Goal: Task Accomplishment & Management: Use online tool/utility

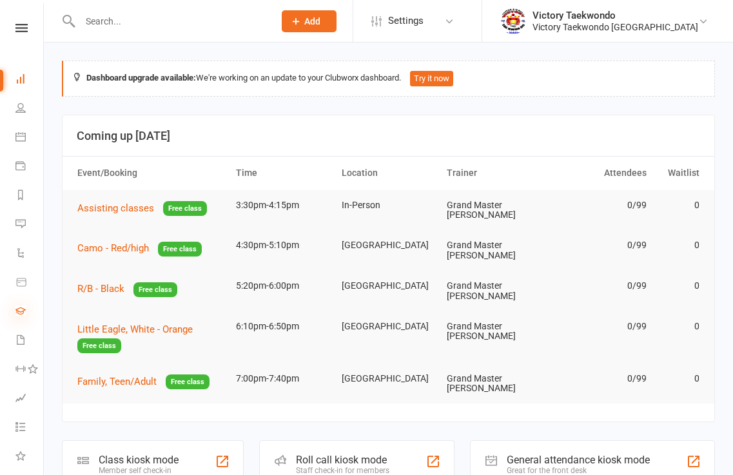
click at [23, 311] on icon at bounding box center [20, 310] width 10 height 10
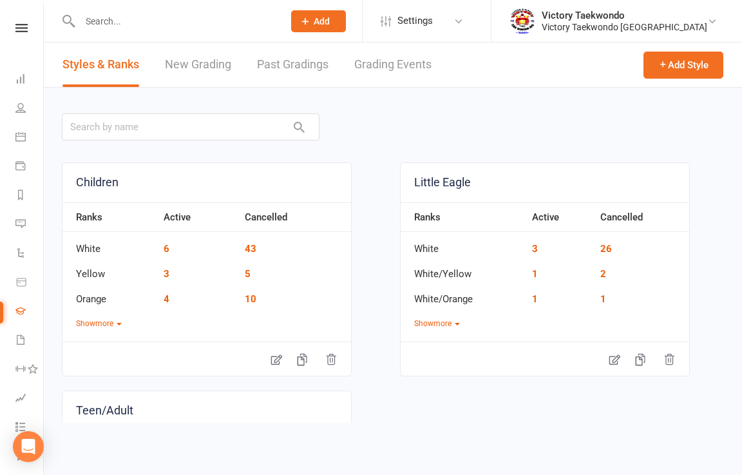
click at [202, 68] on link "New Grading" at bounding box center [198, 65] width 66 height 44
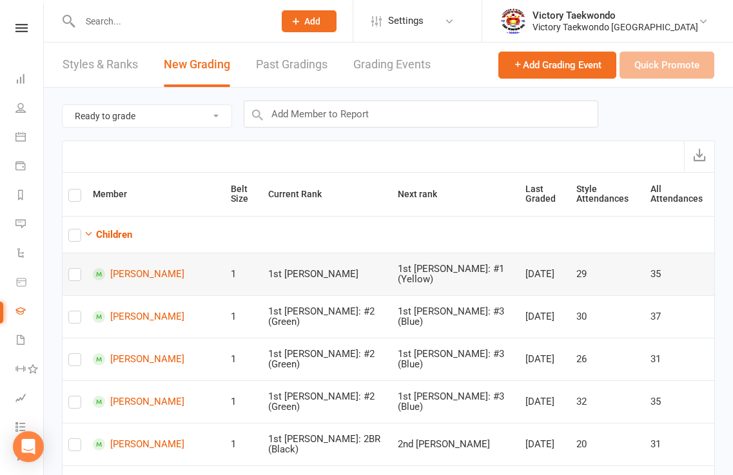
click at [78, 277] on label at bounding box center [74, 277] width 13 height 0
click at [78, 269] on input "checkbox" at bounding box center [74, 269] width 13 height 0
click at [73, 320] on label at bounding box center [74, 320] width 13 height 0
click at [73, 311] on input "checkbox" at bounding box center [74, 311] width 13 height 0
click at [78, 362] on label at bounding box center [74, 362] width 13 height 0
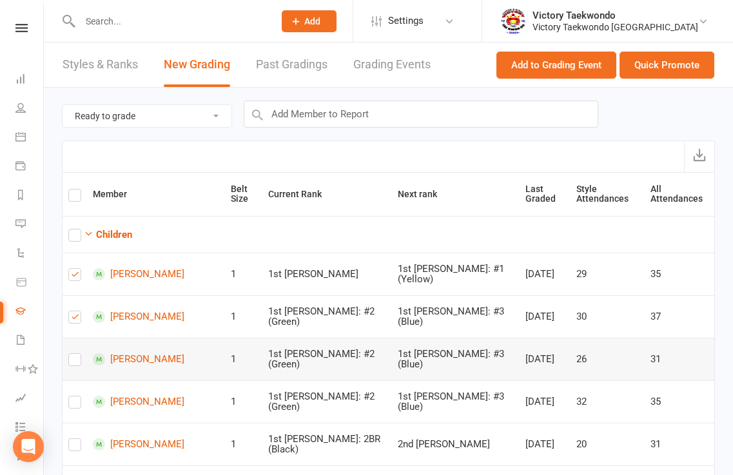
click at [78, 354] on input "checkbox" at bounding box center [74, 354] width 13 height 0
click at [76, 405] on label at bounding box center [74, 405] width 13 height 0
click at [76, 396] on input "checkbox" at bounding box center [74, 396] width 13 height 0
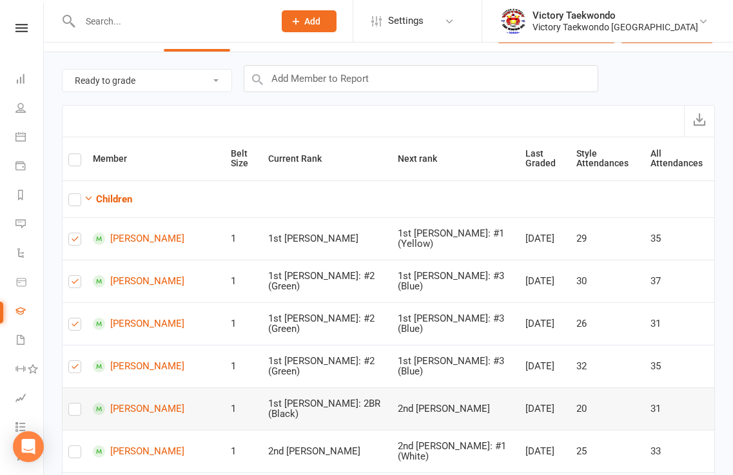
scroll to position [64, 0]
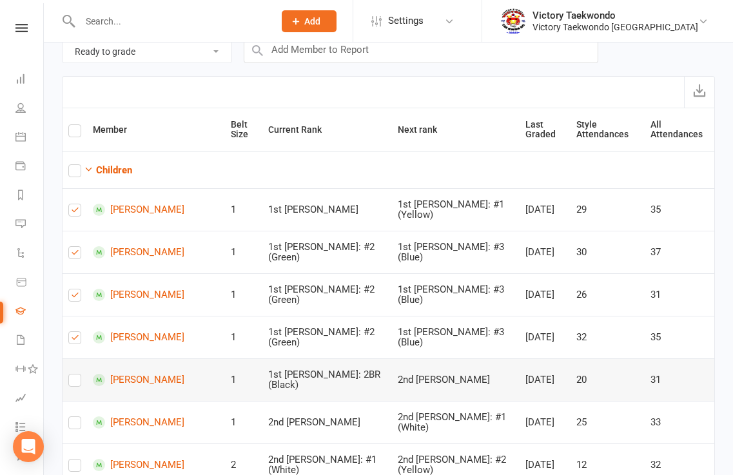
click at [73, 383] on label at bounding box center [74, 383] width 13 height 0
click at [73, 374] on input "checkbox" at bounding box center [74, 374] width 13 height 0
click at [72, 425] on label at bounding box center [74, 425] width 13 height 0
click at [72, 417] on input "checkbox" at bounding box center [74, 417] width 13 height 0
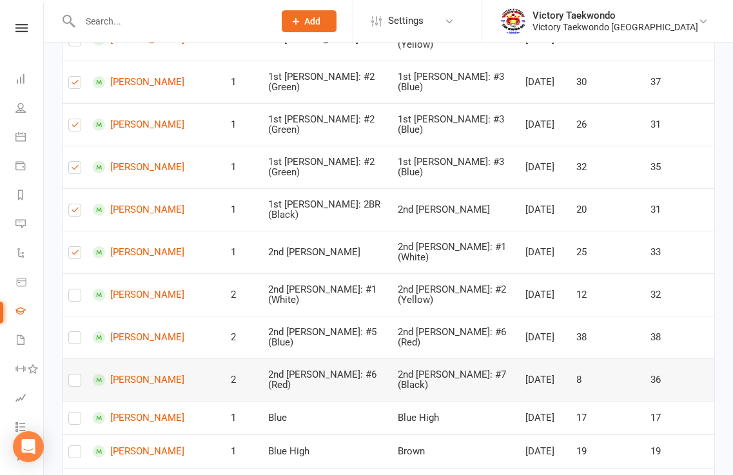
scroll to position [258, 0]
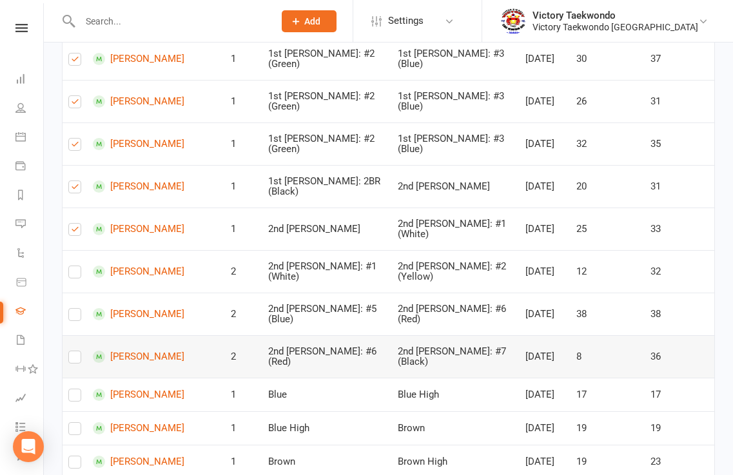
click at [72, 360] on label at bounding box center [74, 360] width 13 height 0
click at [72, 351] on input "checkbox" at bounding box center [74, 351] width 13 height 0
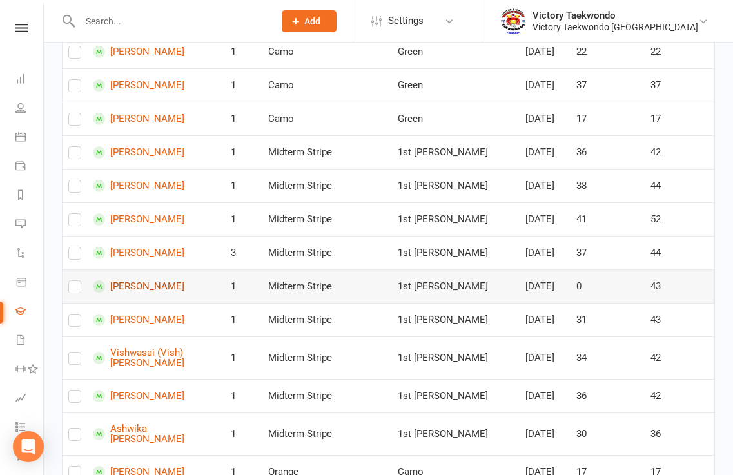
scroll to position [902, 0]
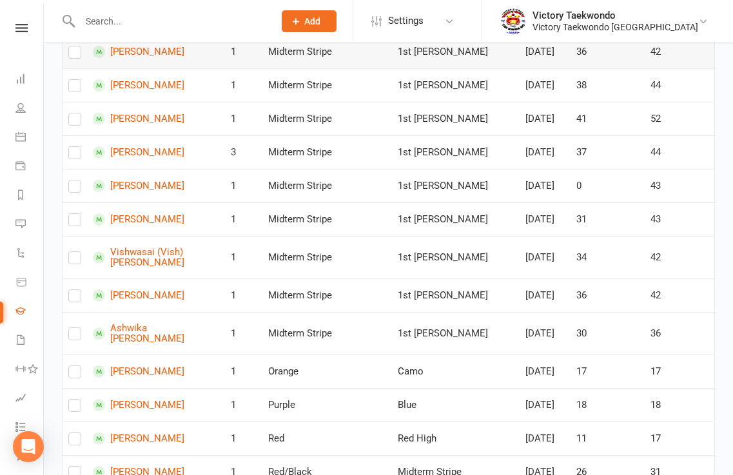
click at [73, 55] on label at bounding box center [74, 55] width 13 height 0
click at [73, 46] on input "checkbox" at bounding box center [74, 46] width 13 height 0
click at [72, 122] on label at bounding box center [74, 122] width 13 height 0
click at [72, 113] on input "checkbox" at bounding box center [74, 113] width 13 height 0
click at [79, 155] on label at bounding box center [74, 155] width 13 height 0
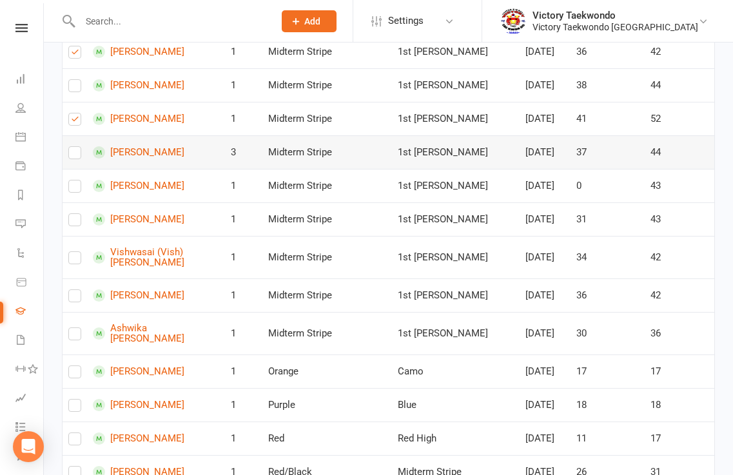
click at [79, 147] on input "checkbox" at bounding box center [74, 147] width 13 height 0
click at [75, 189] on label at bounding box center [74, 189] width 13 height 0
click at [75, 180] on input "checkbox" at bounding box center [74, 180] width 13 height 0
click at [72, 222] on label at bounding box center [74, 222] width 13 height 0
click at [72, 214] on input "checkbox" at bounding box center [74, 214] width 13 height 0
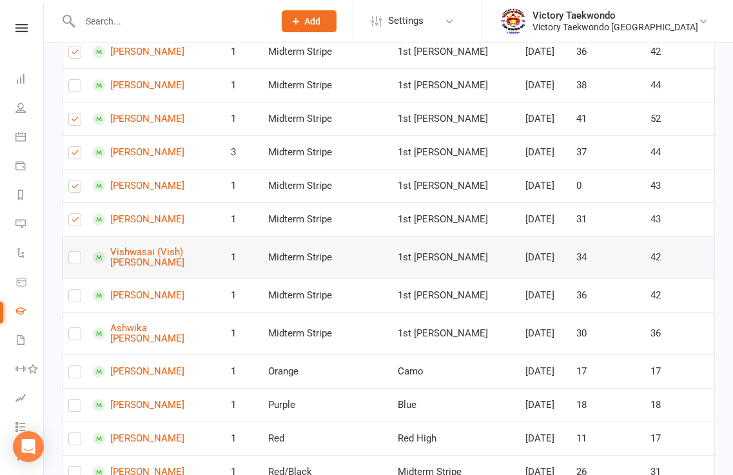
click at [84, 278] on td at bounding box center [75, 257] width 24 height 43
click at [75, 260] on label at bounding box center [74, 260] width 13 height 0
click at [75, 252] on input "checkbox" at bounding box center [74, 252] width 13 height 0
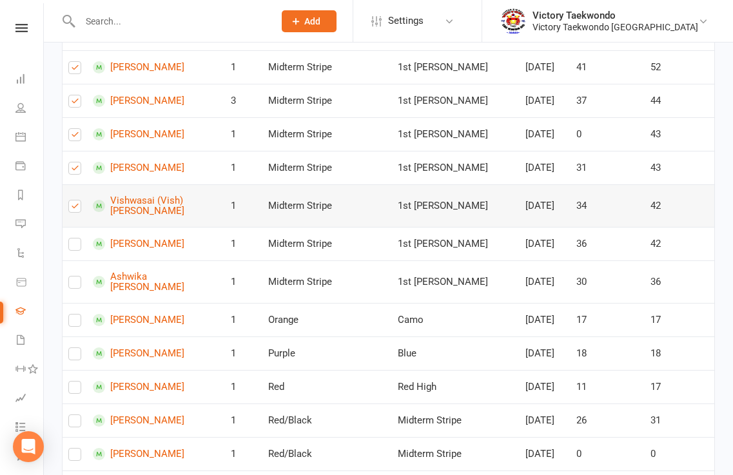
scroll to position [1031, 0]
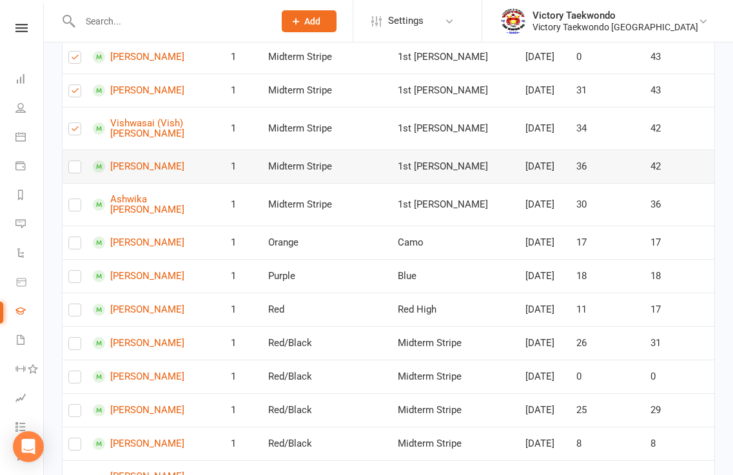
click at [78, 169] on label at bounding box center [74, 169] width 13 height 0
click at [78, 161] on input "checkbox" at bounding box center [74, 161] width 13 height 0
click at [78, 207] on label at bounding box center [74, 207] width 13 height 0
click at [78, 199] on input "checkbox" at bounding box center [74, 199] width 13 height 0
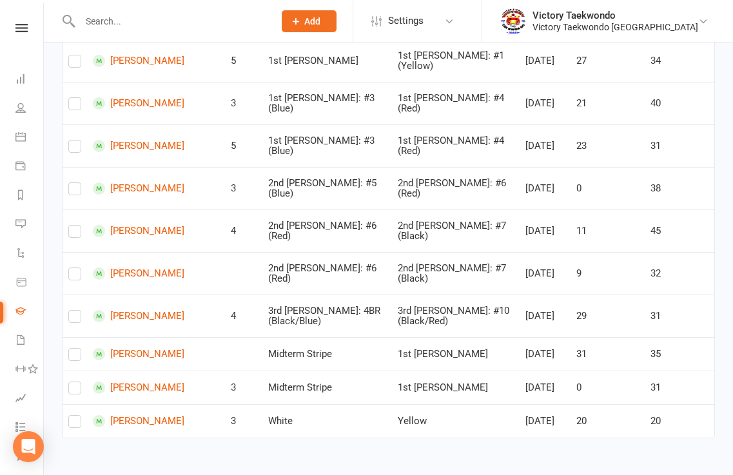
scroll to position [1740, 0]
click at [73, 64] on label at bounding box center [74, 64] width 13 height 0
click at [73, 55] on input "checkbox" at bounding box center [74, 55] width 13 height 0
click at [73, 106] on label at bounding box center [74, 106] width 13 height 0
click at [73, 98] on input "checkbox" at bounding box center [74, 98] width 13 height 0
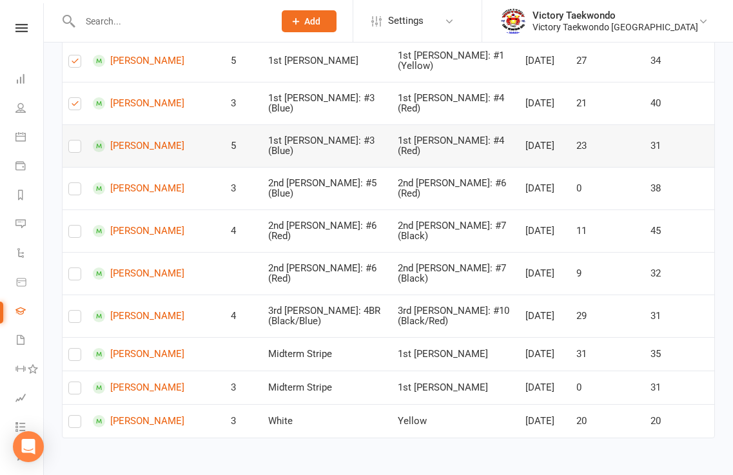
click at [75, 149] on label at bounding box center [74, 149] width 13 height 0
click at [75, 140] on input "checkbox" at bounding box center [74, 140] width 13 height 0
click at [72, 191] on label at bounding box center [74, 191] width 13 height 0
click at [72, 183] on input "checkbox" at bounding box center [74, 183] width 13 height 0
click at [73, 191] on label at bounding box center [74, 191] width 13 height 0
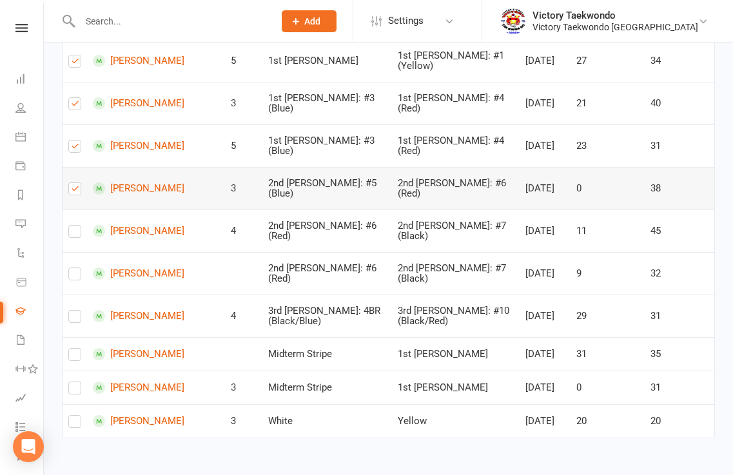
click at [73, 183] on input "checkbox" at bounding box center [74, 183] width 13 height 0
click at [69, 234] on label at bounding box center [74, 234] width 13 height 0
click at [69, 226] on input "checkbox" at bounding box center [74, 226] width 13 height 0
click at [78, 276] on label at bounding box center [74, 276] width 13 height 0
click at [78, 268] on input "checkbox" at bounding box center [74, 268] width 13 height 0
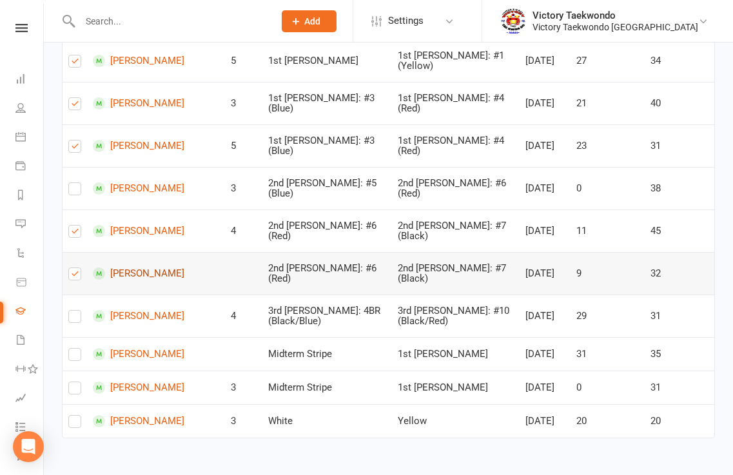
scroll to position [1804, 0]
click at [77, 319] on label at bounding box center [74, 319] width 13 height 0
click at [77, 311] on input "checkbox" at bounding box center [74, 311] width 13 height 0
click at [77, 371] on td at bounding box center [75, 354] width 24 height 34
click at [77, 357] on label at bounding box center [74, 357] width 13 height 0
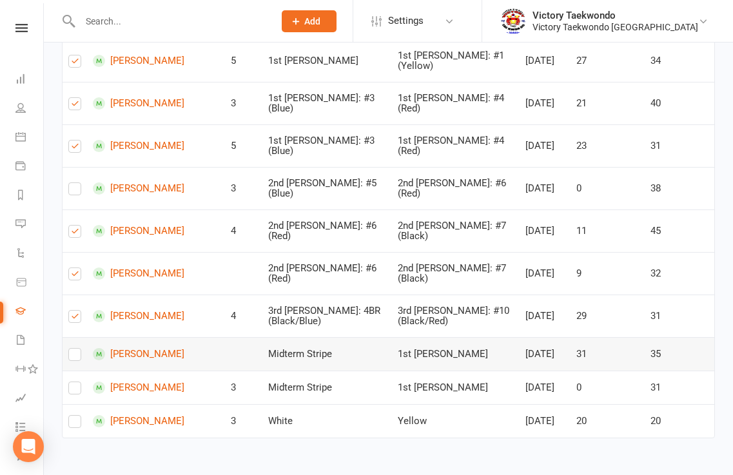
click at [77, 349] on input "checkbox" at bounding box center [74, 349] width 13 height 0
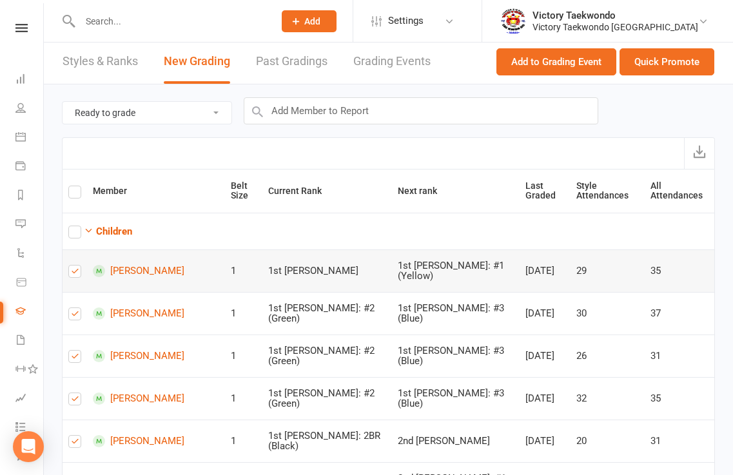
scroll to position [0, 0]
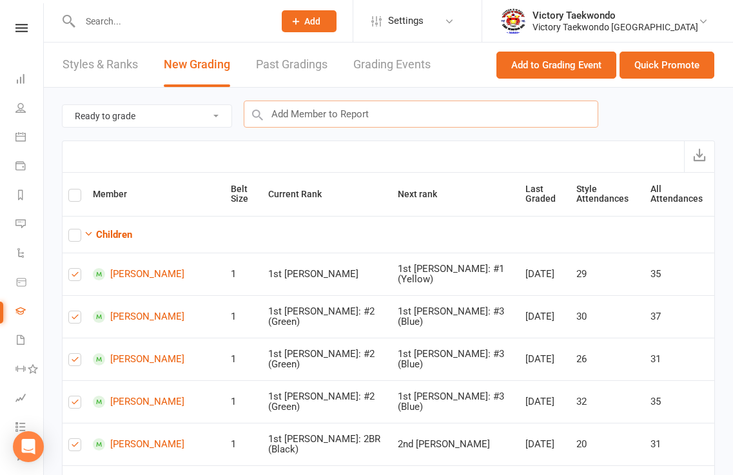
click at [296, 109] on input "text" at bounding box center [421, 114] width 354 height 27
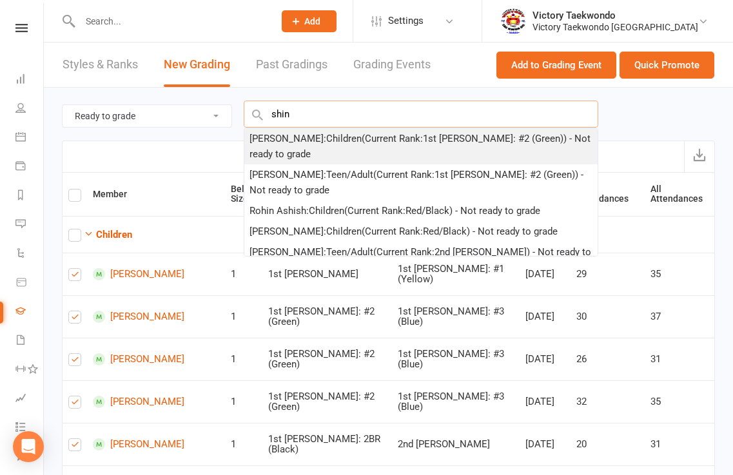
type input "shin"
click at [284, 136] on div "Jiwon Shin : Children (Current Rank: 1st Dan: #2 (Green) ) - Not ready to grade" at bounding box center [420, 146] width 343 height 31
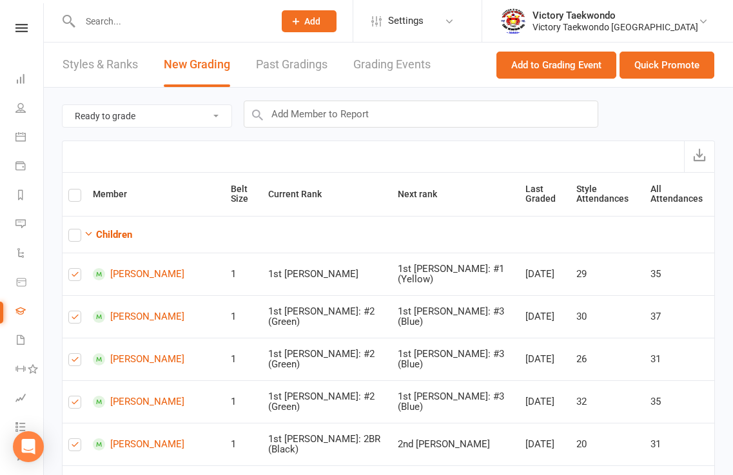
click at [284, 136] on div "Ready to grade All members enrolled in a style Active members enrolled in a sty…" at bounding box center [388, 114] width 653 height 53
click at [291, 119] on input "text" at bounding box center [421, 114] width 354 height 27
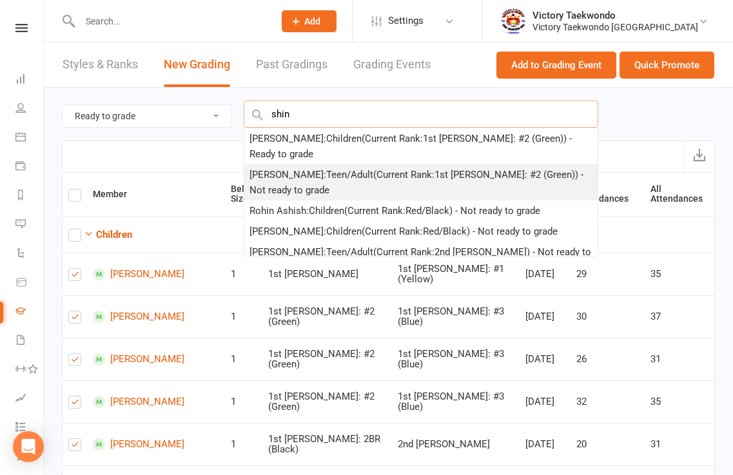
type input "shin"
click at [273, 167] on div "Eugine Shin : Teen/Adult (Current Rank: 1st Dan: #2 (Green) ) - Not ready to gr…" at bounding box center [420, 182] width 343 height 31
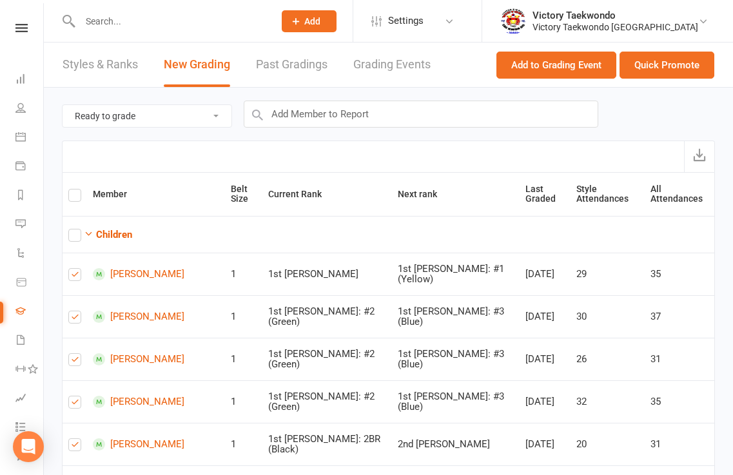
click at [273, 159] on div at bounding box center [388, 156] width 653 height 32
click at [305, 117] on input "text" at bounding box center [421, 114] width 354 height 27
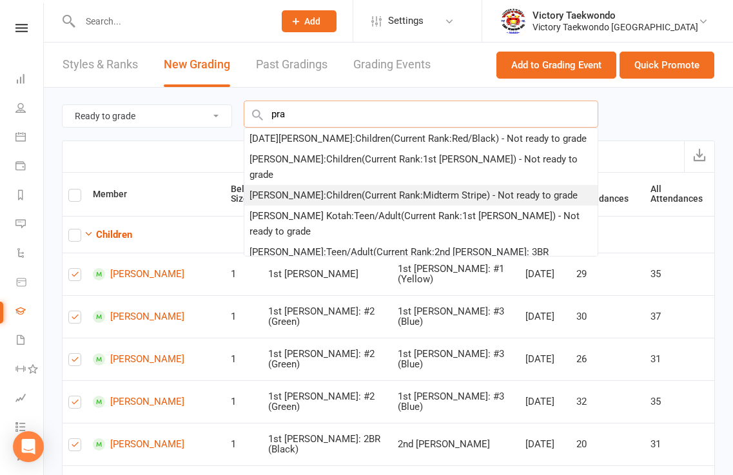
type input "pra"
click at [293, 188] on div "Ishaan Prabhu : Children (Current Rank: Midterm Stripe ) - Not ready to grade" at bounding box center [413, 195] width 328 height 15
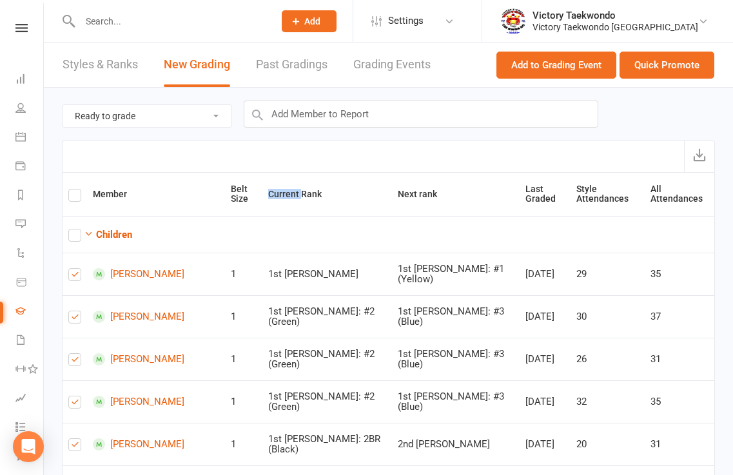
click at [293, 178] on th "Current Rank" at bounding box center [327, 194] width 130 height 43
click at [339, 153] on div at bounding box center [388, 156] width 653 height 32
click at [310, 112] on input "text" at bounding box center [421, 114] width 354 height 27
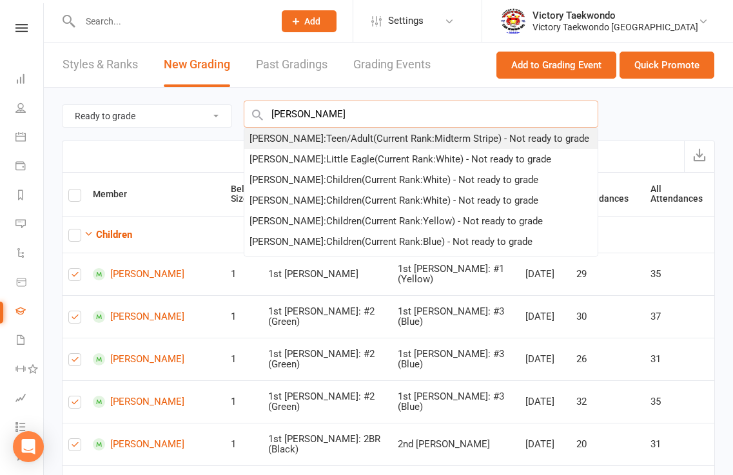
type input "samina"
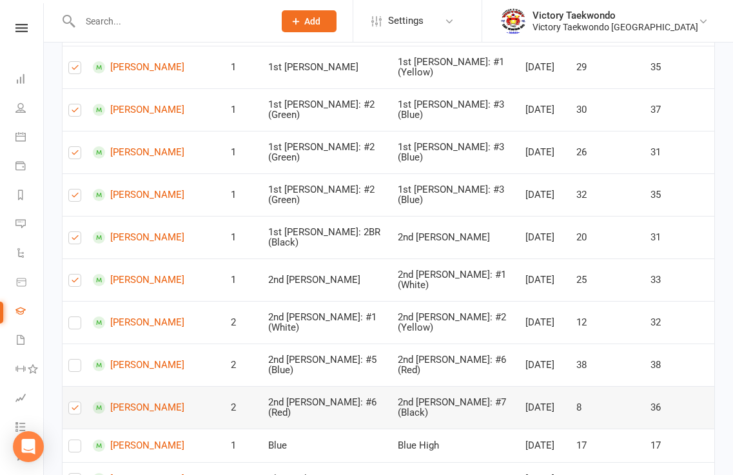
scroll to position [64, 0]
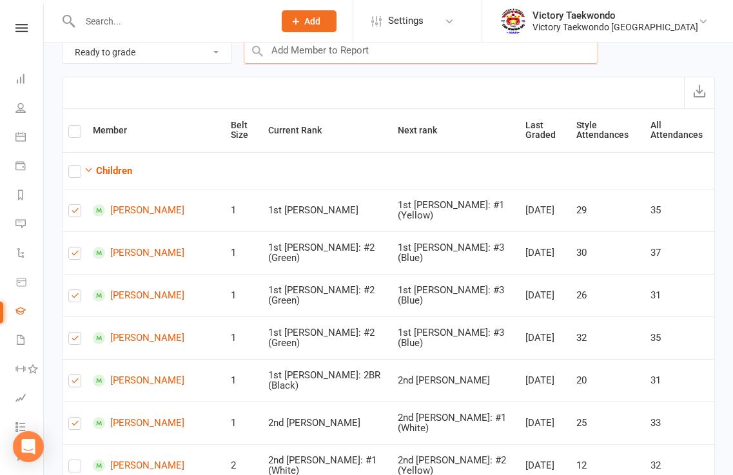
click at [334, 57] on input "text" at bounding box center [421, 50] width 354 height 27
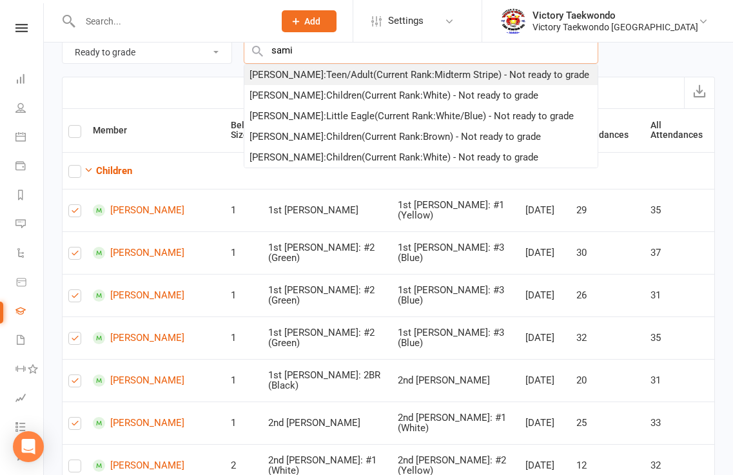
type input "sami"
click at [301, 74] on div "Samina Patanwala : Teen/Adult (Current Rank: Midterm Stripe ) - Not ready to gr…" at bounding box center [419, 74] width 340 height 15
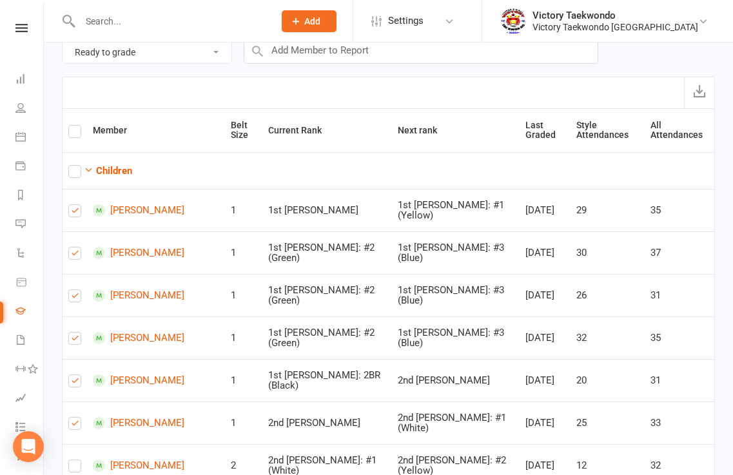
click at [301, 74] on div "Ready to grade All members enrolled in a style Active members enrolled in a sty…" at bounding box center [388, 50] width 653 height 53
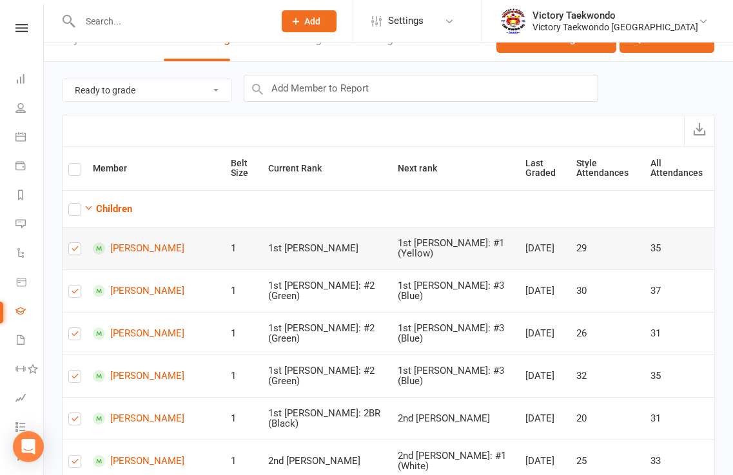
scroll to position [0, 0]
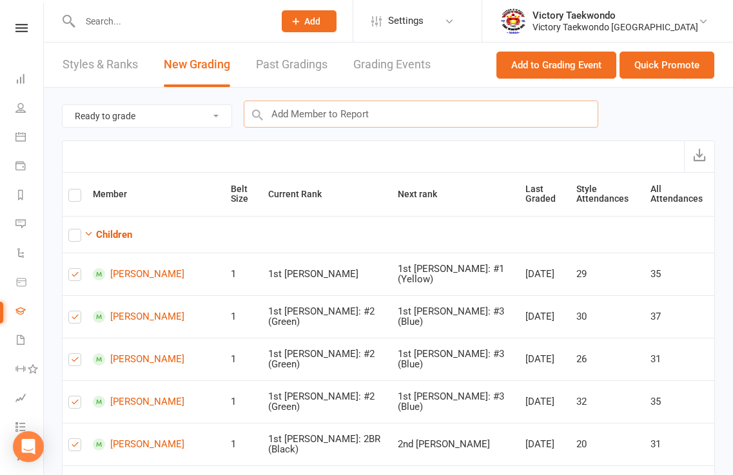
click at [316, 113] on input "text" at bounding box center [421, 114] width 354 height 27
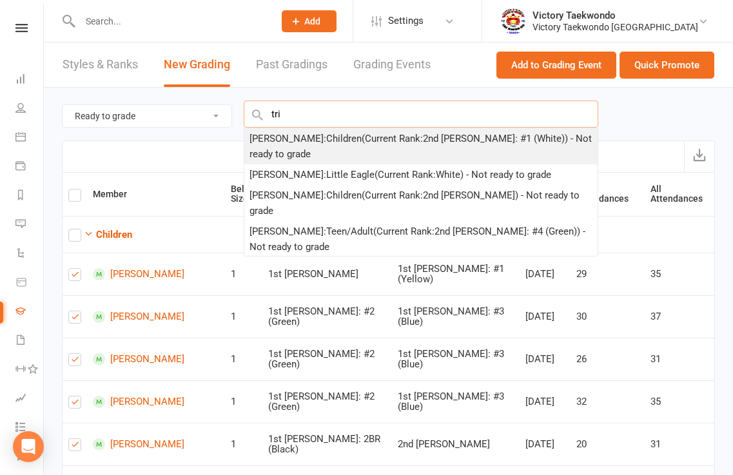
type input "tri"
click at [271, 137] on div "Trigya Saha : Children (Current Rank: 2nd Dan: #1 (White) ) - Not ready to grade" at bounding box center [420, 146] width 343 height 31
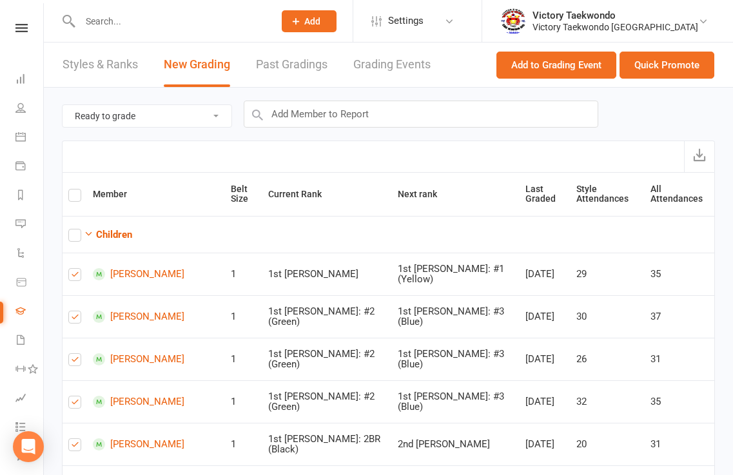
click at [270, 137] on div "Ready to grade All members enrolled in a style Active members enrolled in a sty…" at bounding box center [388, 114] width 653 height 53
click at [283, 110] on input "text" at bounding box center [421, 114] width 354 height 27
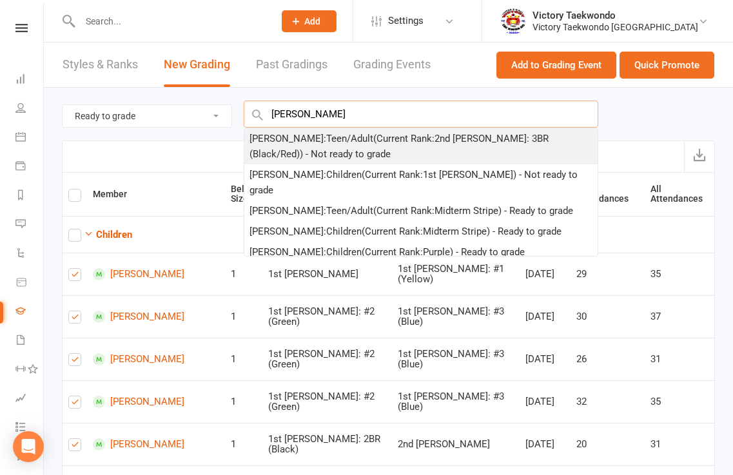
type input "ishita"
click at [285, 139] on div "Ishita Prakash : Teen/Adult (Current Rank: 2nd Dan: 3BR (Black/Red) ) - Not rea…" at bounding box center [420, 146] width 343 height 31
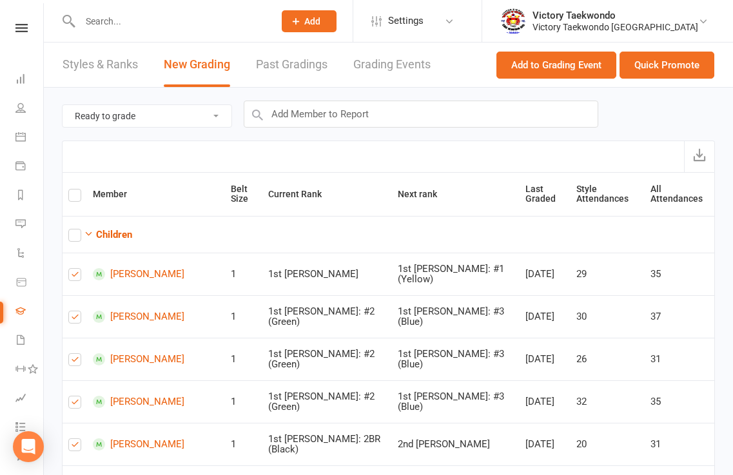
click at [285, 139] on div "Ready to grade All members enrolled in a style Active members enrolled in a sty…" at bounding box center [388, 114] width 653 height 53
click at [292, 116] on input "text" at bounding box center [421, 114] width 354 height 27
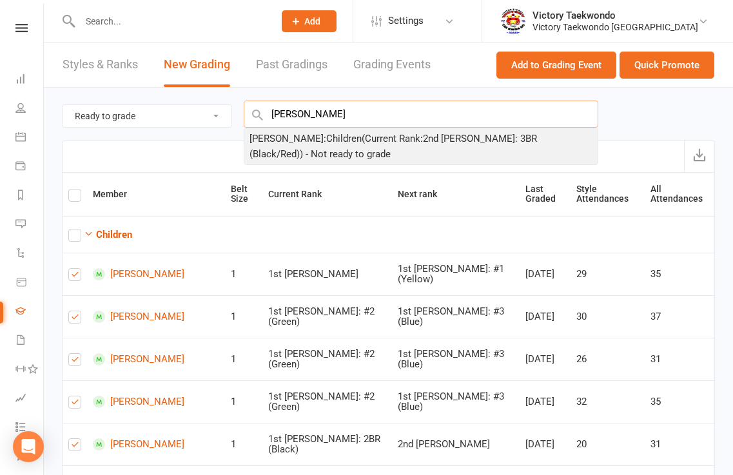
type input "cyrus"
click at [292, 140] on div "Cyrus Raoof : Children (Current Rank: 2nd Dan: 3BR (Black/Red) ) - Not ready to…" at bounding box center [420, 146] width 343 height 31
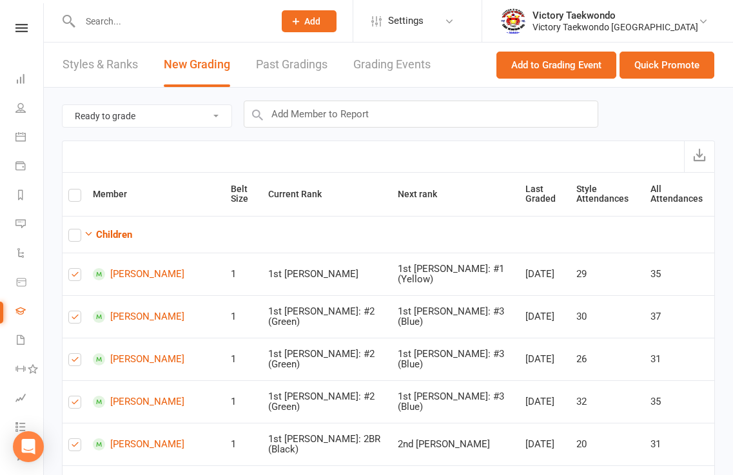
click at [292, 140] on div "Ready to grade All members enrolled in a style Active members enrolled in a sty…" at bounding box center [388, 114] width 653 height 53
click at [681, 63] on button "Quick Promote" at bounding box center [666, 65] width 95 height 27
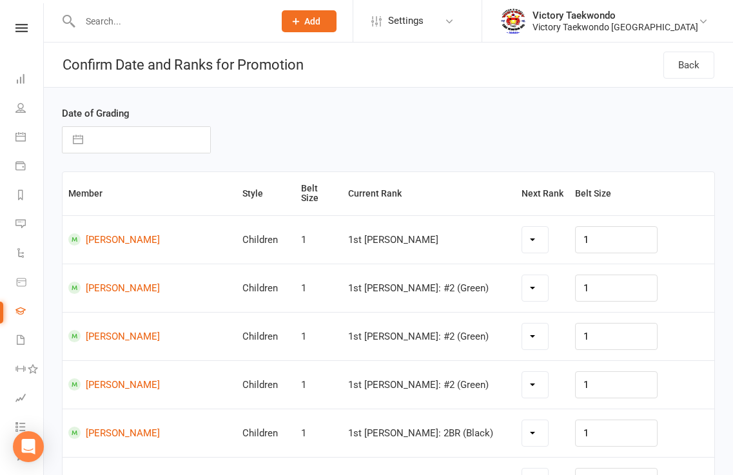
select select "7820"
select select "7822"
select select "7825"
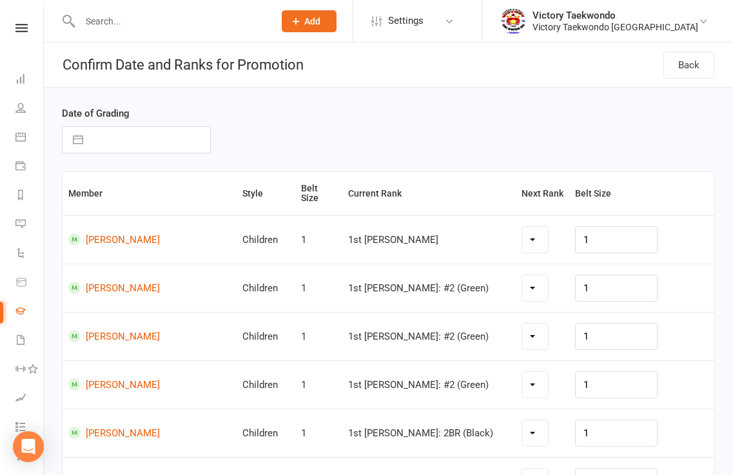
select select "7826"
select select "7832"
select select "7819"
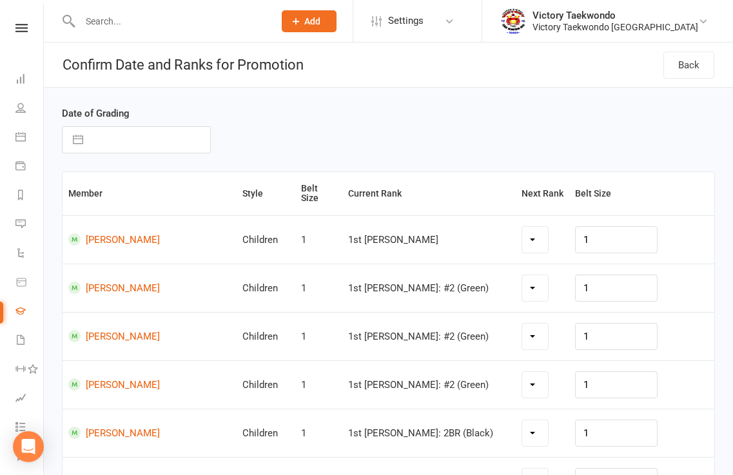
select select "7819"
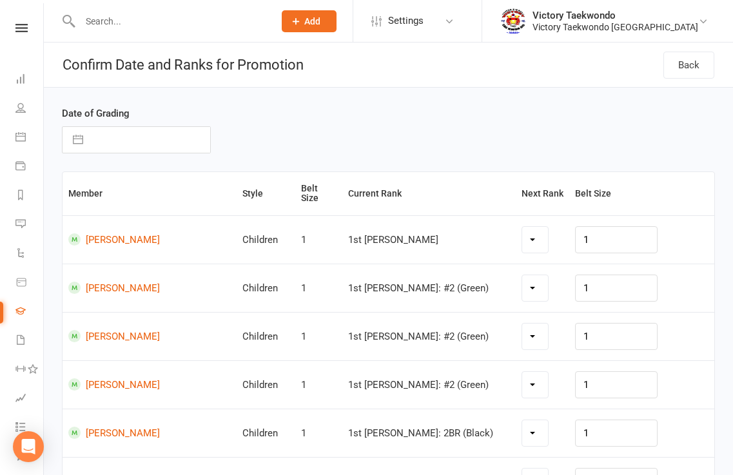
select select "7870"
select select "7873"
select select "7882"
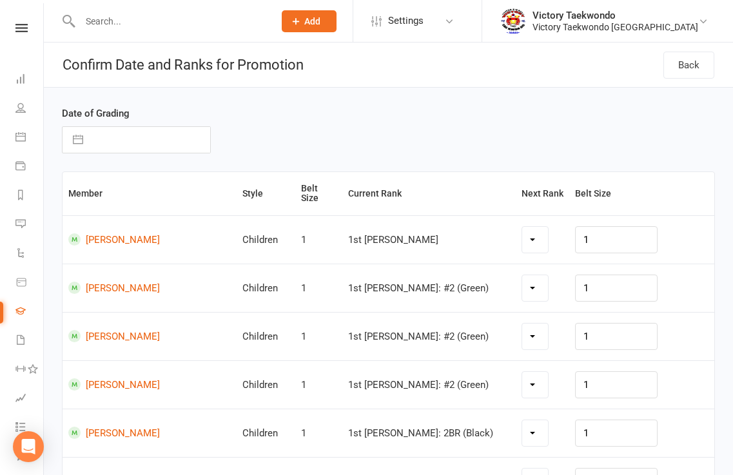
select select "7895"
select select "7869"
select select "7822"
select select "7872"
select select "7819"
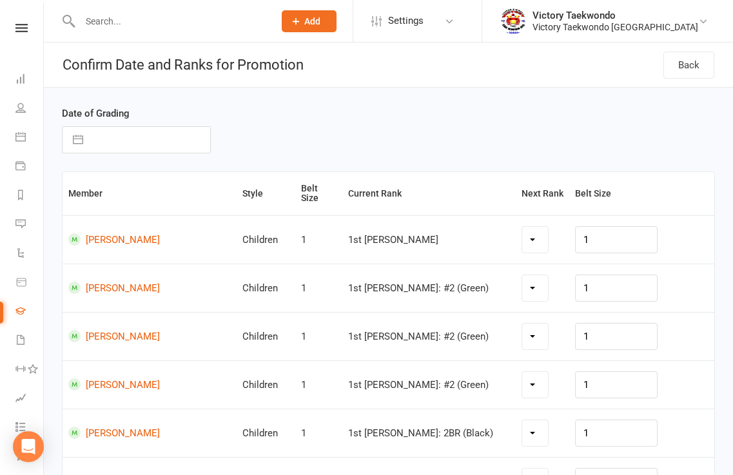
select select "7869"
select select "7827"
select select "7884"
select select "7834"
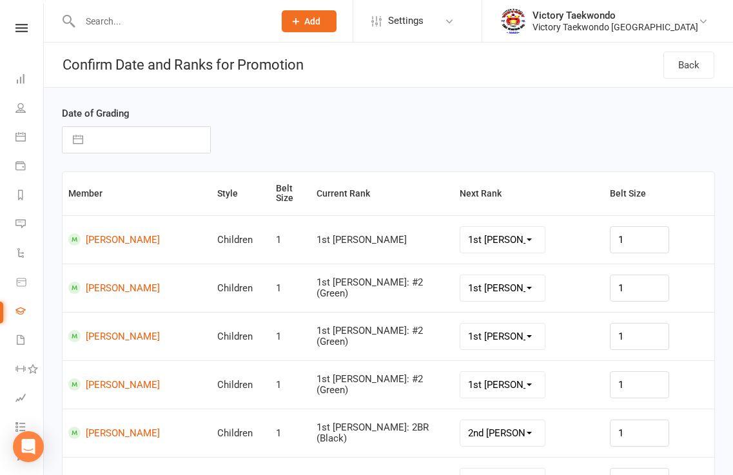
click at [79, 139] on button "button" at bounding box center [77, 140] width 23 height 26
select select "8"
select select "2025"
select select "9"
select select "2025"
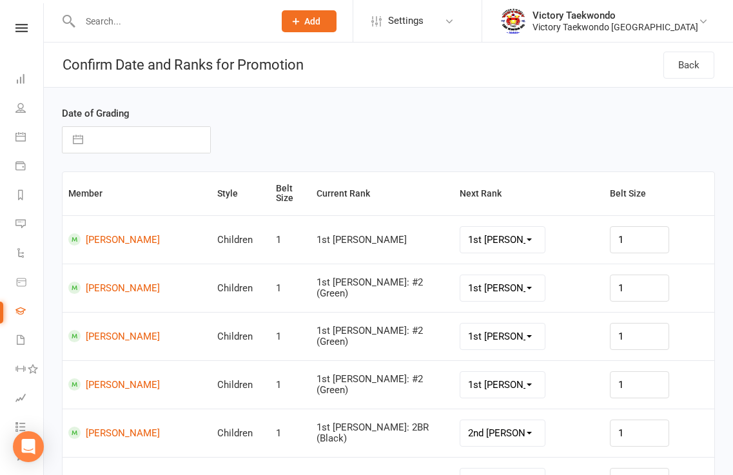
select select "10"
select select "2025"
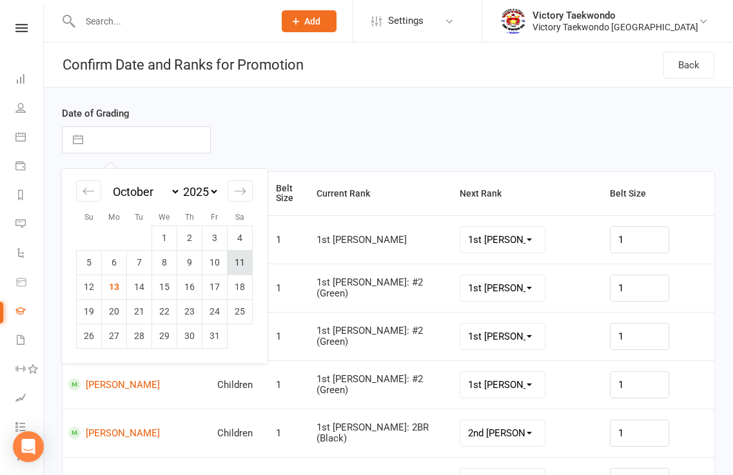
click at [246, 263] on td "11" at bounding box center [239, 262] width 25 height 24
type input "11 Oct 2025"
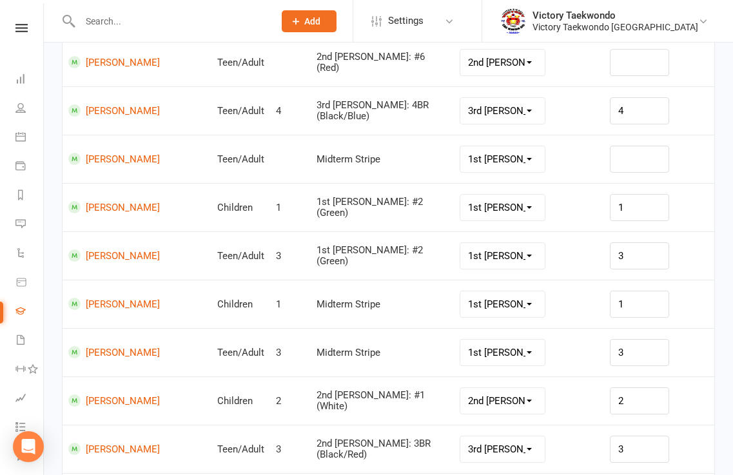
scroll to position [1257, 0]
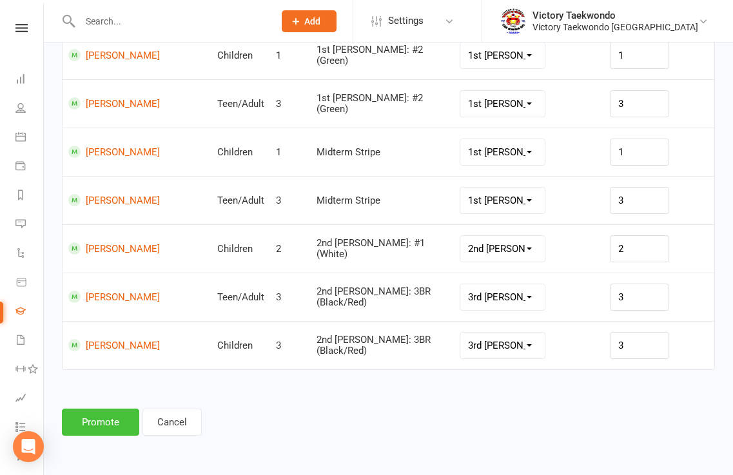
click at [96, 422] on button "Promote" at bounding box center [100, 422] width 77 height 27
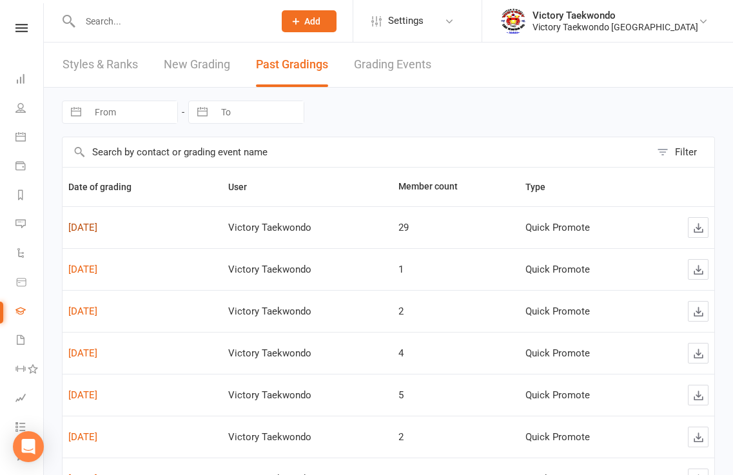
click at [97, 227] on link "Oct 11, 2025" at bounding box center [82, 228] width 29 height 12
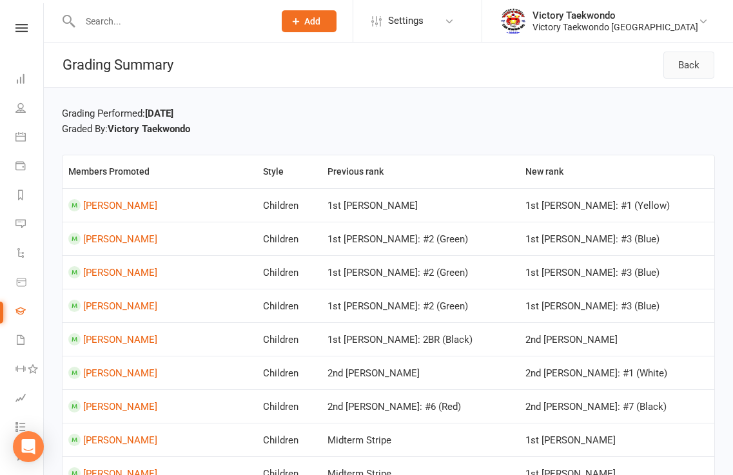
click at [689, 66] on link "Back" at bounding box center [688, 65] width 51 height 27
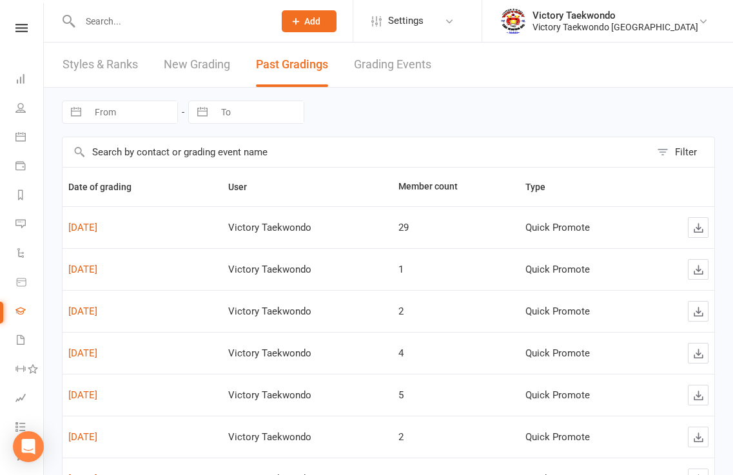
click at [193, 66] on link "New Grading" at bounding box center [197, 65] width 66 height 44
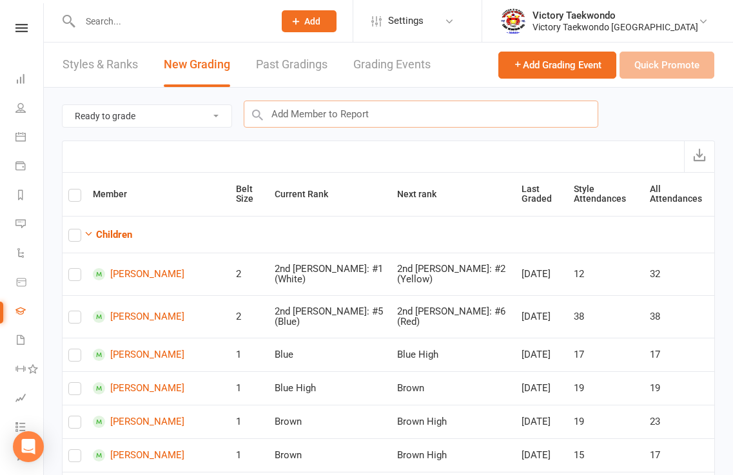
click at [310, 111] on input "text" at bounding box center [421, 114] width 354 height 27
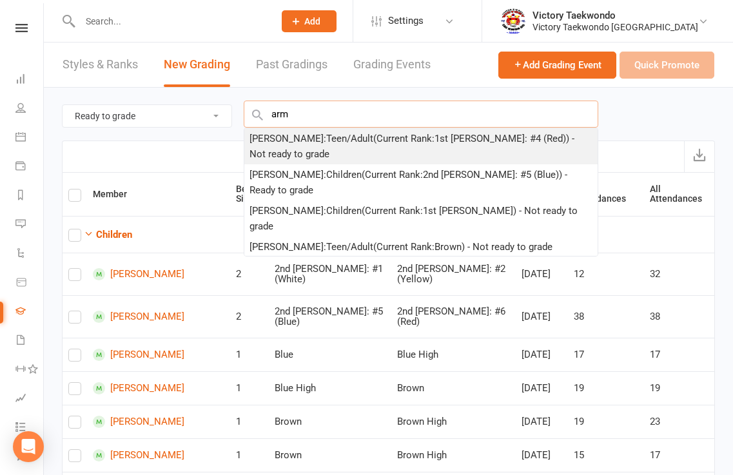
type input "arm"
click at [276, 137] on div "Arman Goswami : Teen/Adult (Current Rank: 1st Dan: #4 (Red) ) - Not ready to gr…" at bounding box center [420, 146] width 343 height 31
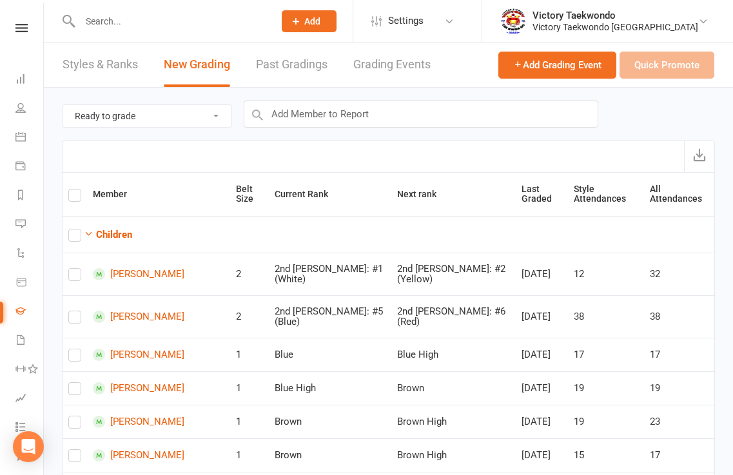
click at [276, 137] on div "Ready to grade All members enrolled in a style Active members enrolled in a sty…" at bounding box center [388, 114] width 653 height 53
click at [298, 117] on input "text" at bounding box center [421, 114] width 354 height 27
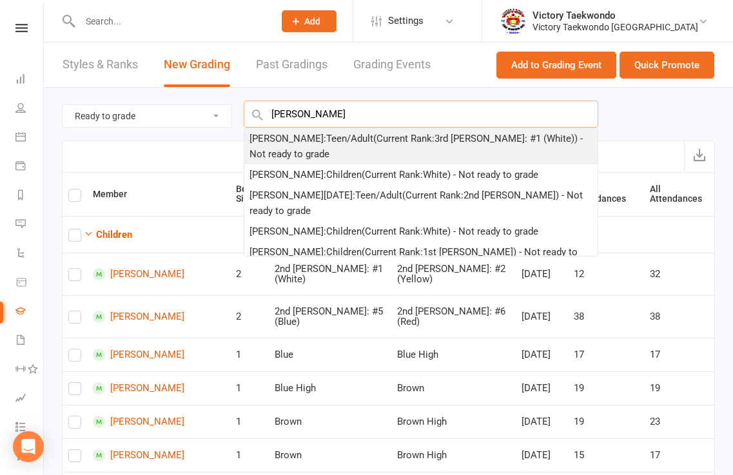
type input "[PERSON_NAME]"
click at [271, 140] on div "Sanvi Puri : Teen/Adult (Current Rank: 3rd Dan: #1 (White) ) - Not ready to gra…" at bounding box center [420, 146] width 343 height 31
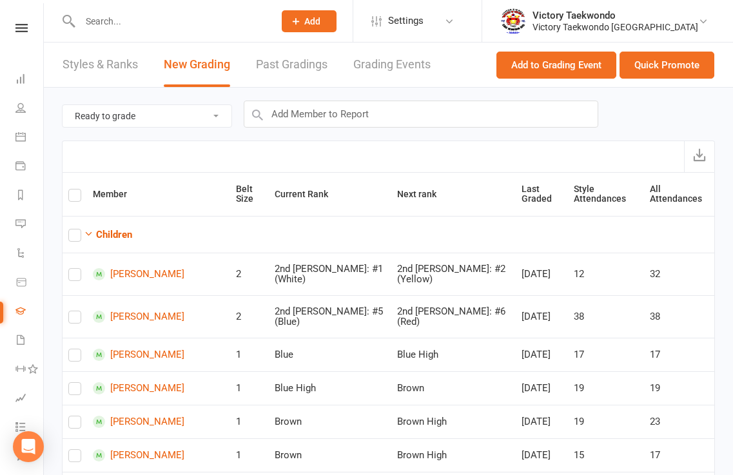
click at [271, 140] on div "Ready to grade All members enrolled in a style Active members enrolled in a sty…" at bounding box center [388, 114] width 653 height 53
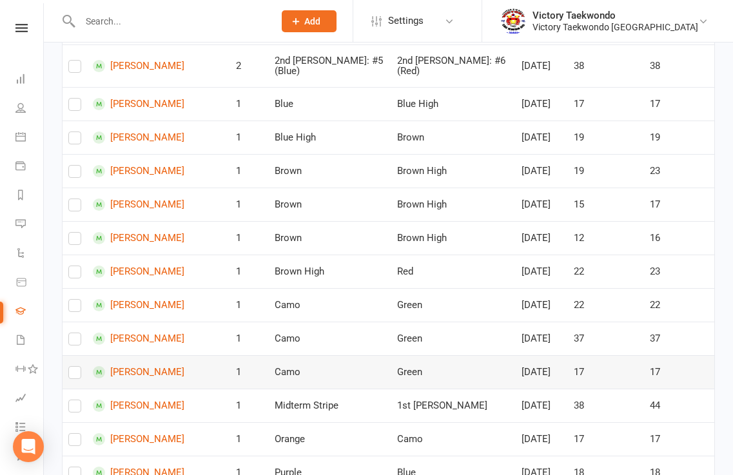
scroll to position [10, 0]
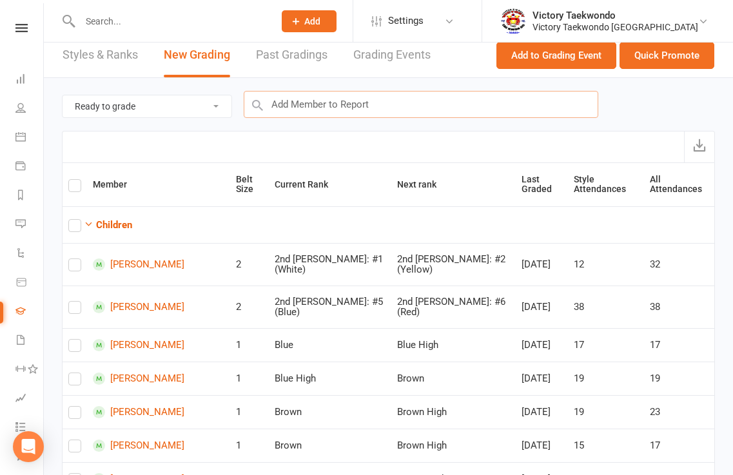
click at [284, 102] on input "text" at bounding box center [421, 104] width 354 height 27
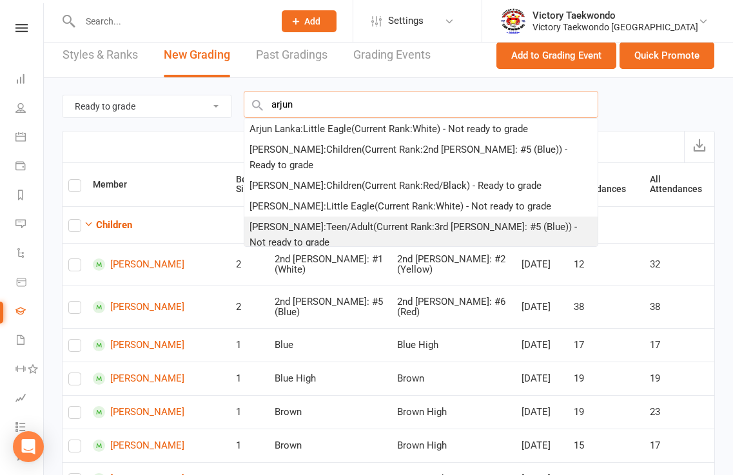
type input "arjun"
click at [271, 219] on div "Arjun Dileepan : Teen/Adult (Current Rank: 3rd Dan: #5 (Blue) ) - Not ready to …" at bounding box center [420, 234] width 343 height 31
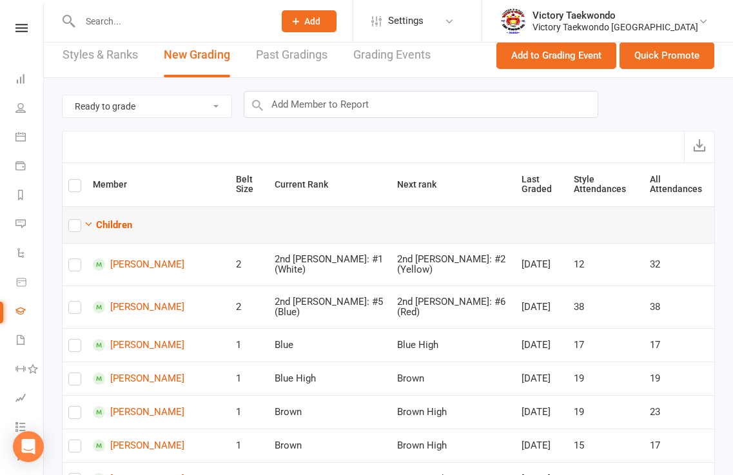
click at [271, 212] on td "Children" at bounding box center [388, 224] width 651 height 37
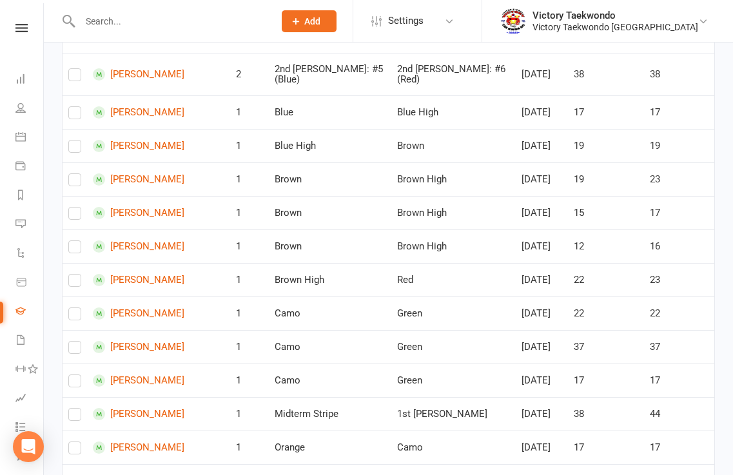
scroll to position [43, 0]
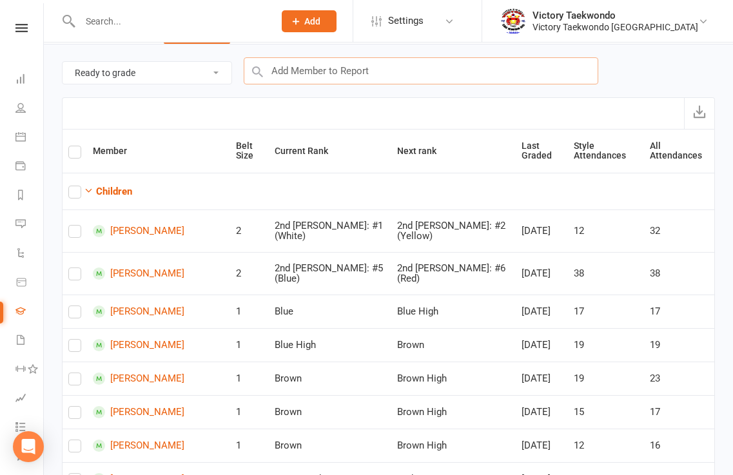
click at [303, 69] on input "text" at bounding box center [421, 70] width 354 height 27
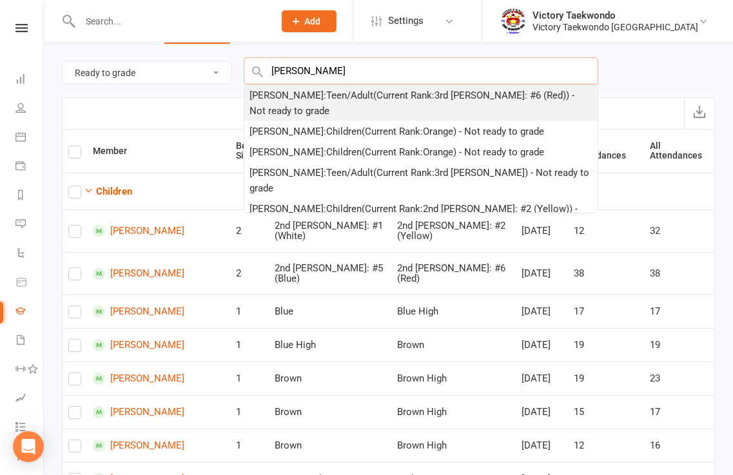
type input "zander"
click at [271, 95] on div "Zander Raoof : Teen/Adult (Current Rank: 3rd Dan: #6 (Red) ) - Not ready to gra…" at bounding box center [420, 103] width 343 height 31
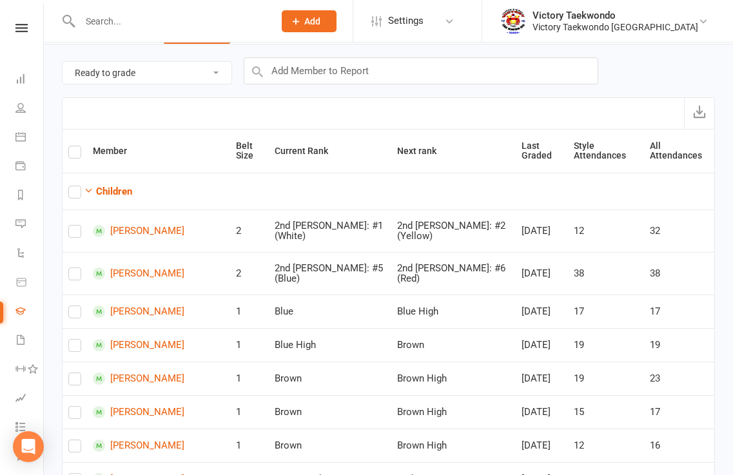
click at [271, 95] on div "Ready to grade All members enrolled in a style Active members enrolled in a sty…" at bounding box center [388, 70] width 653 height 53
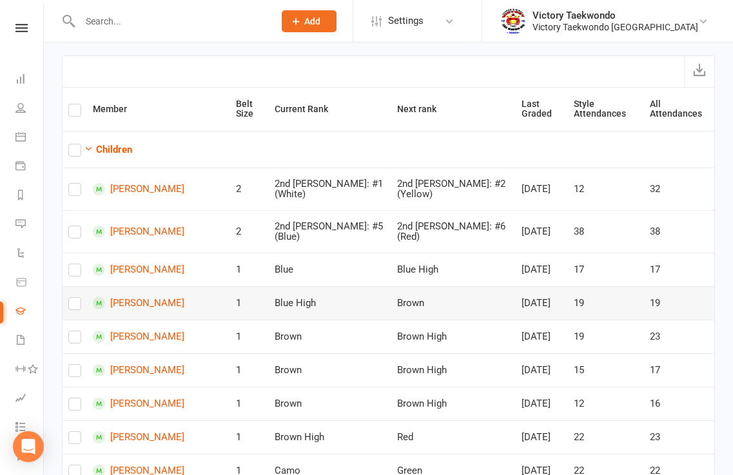
scroll to position [0, 0]
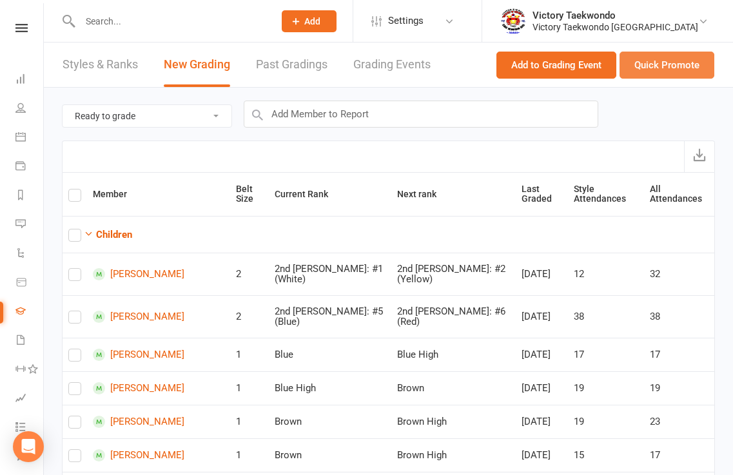
click at [679, 67] on button "Quick Promote" at bounding box center [666, 65] width 95 height 27
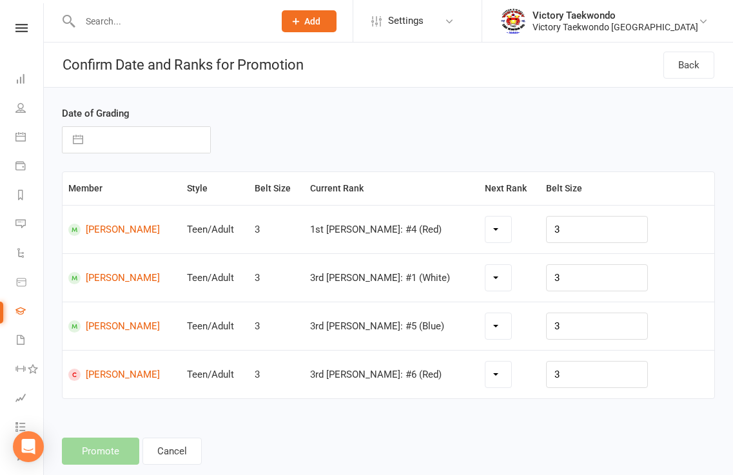
select select "7874"
select select "7886"
select select "7890"
select select "7891"
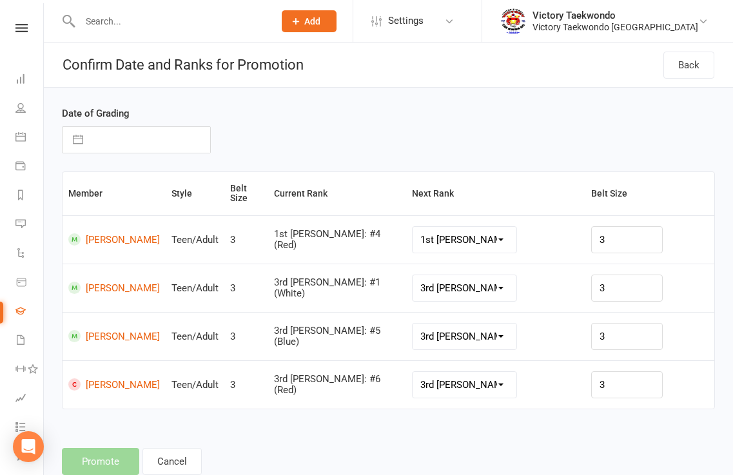
click at [74, 138] on button "button" at bounding box center [77, 140] width 23 height 26
select select "8"
select select "2025"
select select "9"
select select "2025"
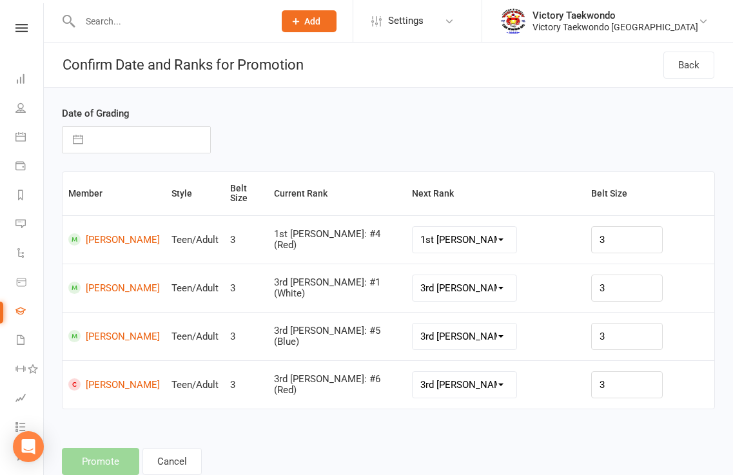
select select "10"
select select "2025"
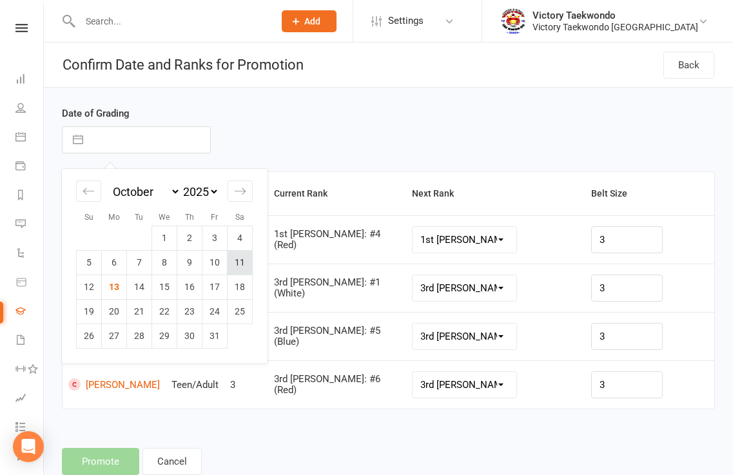
click at [240, 265] on td "11" at bounding box center [239, 262] width 25 height 24
type input "11 Oct 2025"
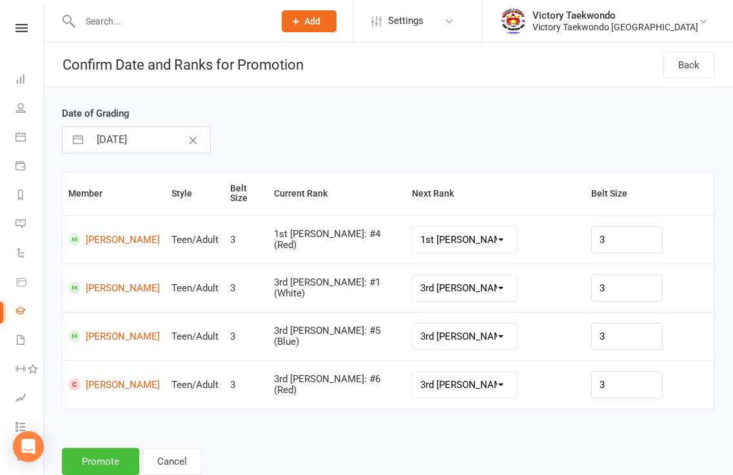
click at [99, 458] on button "Promote" at bounding box center [100, 461] width 77 height 27
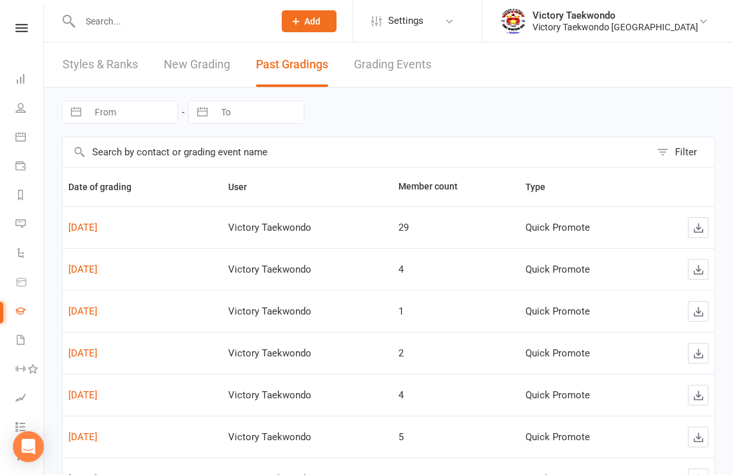
click at [162, 27] on input "text" at bounding box center [170, 21] width 189 height 18
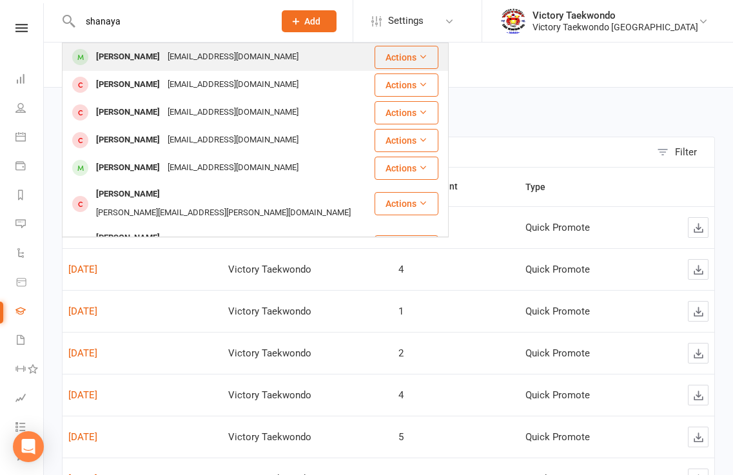
type input "shanaya"
click at [148, 54] on div "Shanaya Verma" at bounding box center [128, 57] width 72 height 19
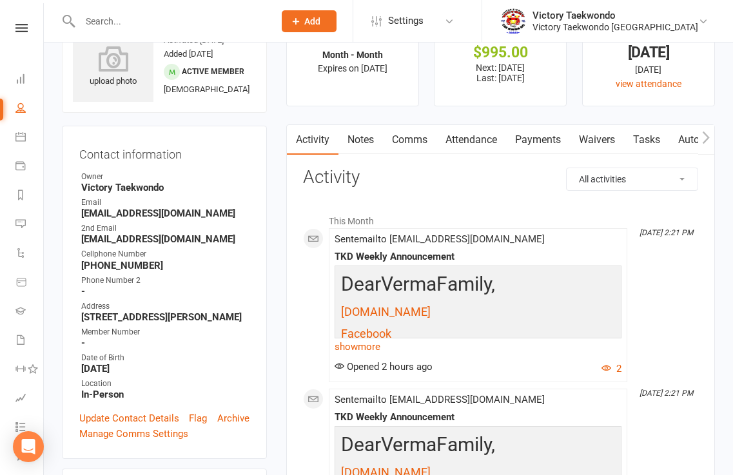
scroll to position [64, 0]
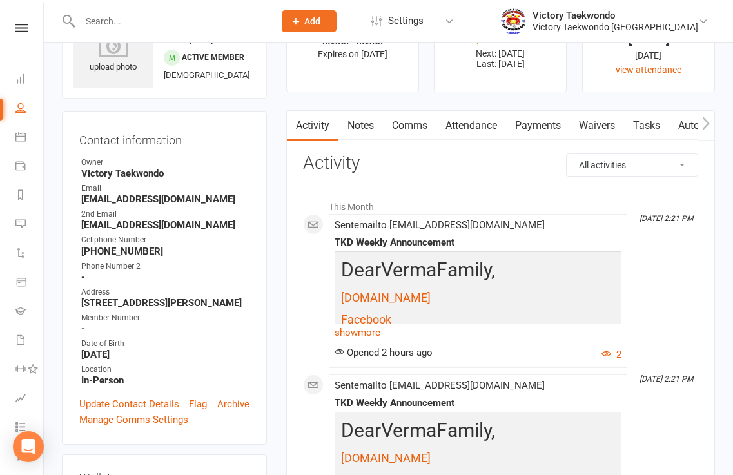
drag, startPoint x: 115, startPoint y: 24, endPoint x: 122, endPoint y: 23, distance: 7.1
click at [115, 24] on input "text" at bounding box center [170, 21] width 189 height 18
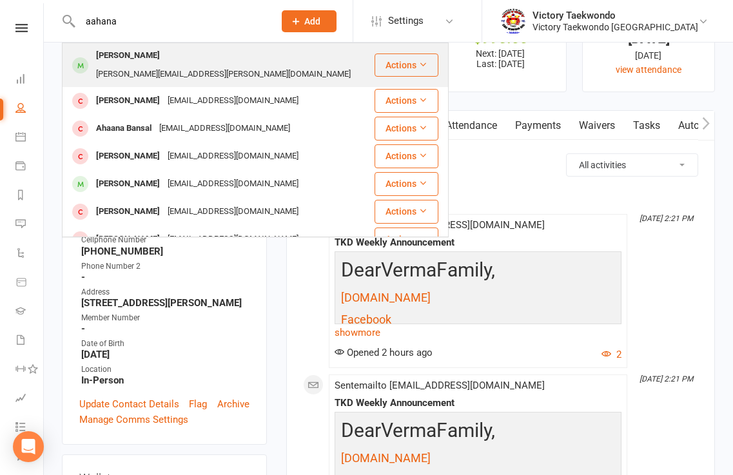
type input "aahana"
click at [146, 56] on div "Aahana Bhaduri" at bounding box center [128, 55] width 72 height 19
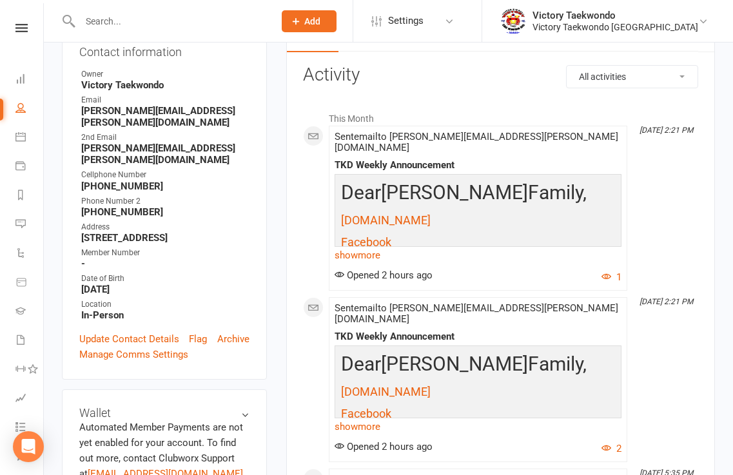
scroll to position [193, 0]
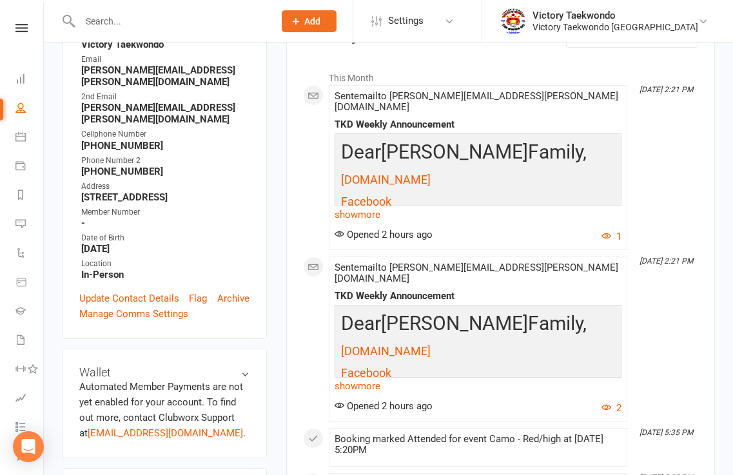
click at [14, 133] on li "Calendar" at bounding box center [21, 138] width 43 height 29
click at [19, 138] on icon at bounding box center [20, 136] width 10 height 10
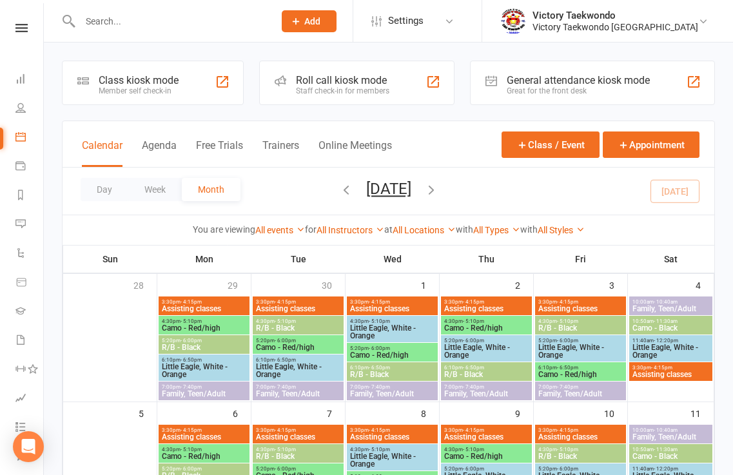
click at [193, 84] on div "Class kiosk mode Member self check-in" at bounding box center [153, 83] width 182 height 44
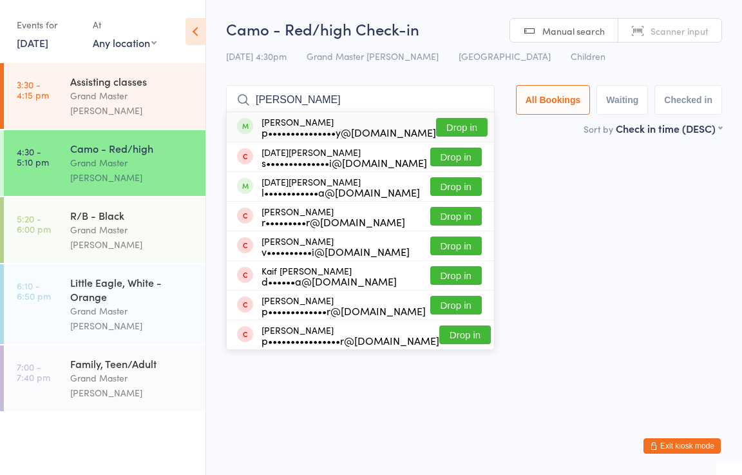
type input "karthik"
click at [445, 127] on button "Drop in" at bounding box center [462, 127] width 52 height 19
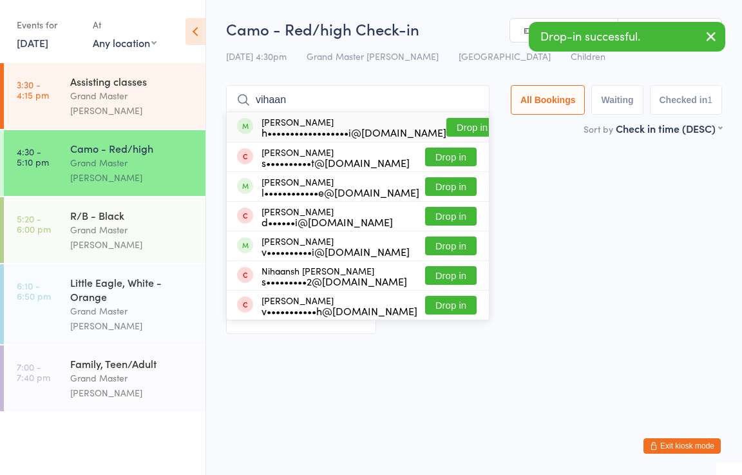
type input "vihaan"
click at [447, 122] on button "Drop in" at bounding box center [473, 127] width 52 height 19
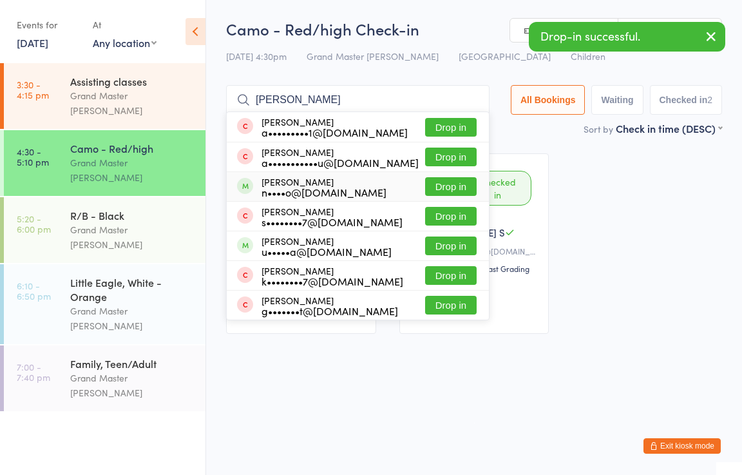
type input "ayush"
click at [441, 186] on button "Drop in" at bounding box center [451, 186] width 52 height 19
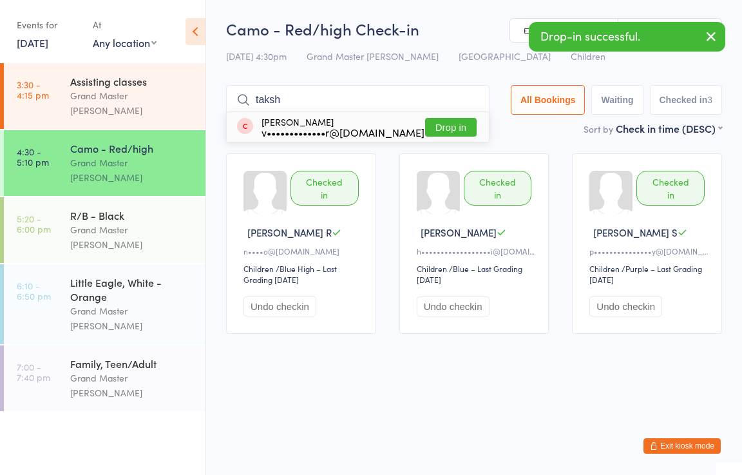
type input "taksh"
click at [461, 130] on button "Drop in" at bounding box center [451, 127] width 52 height 19
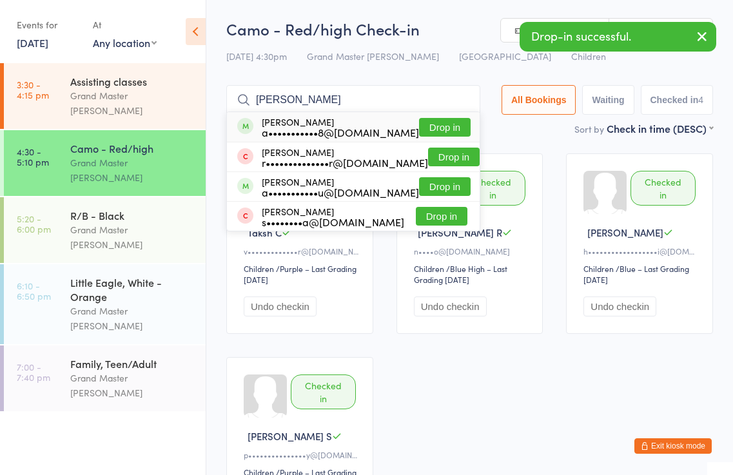
type input "riya"
click at [447, 126] on button "Drop in" at bounding box center [445, 127] width 52 height 19
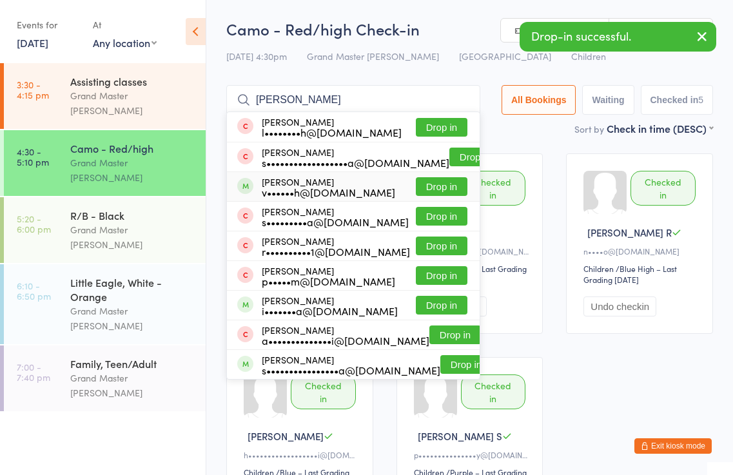
type input "ananya"
click at [444, 188] on button "Drop in" at bounding box center [442, 186] width 52 height 19
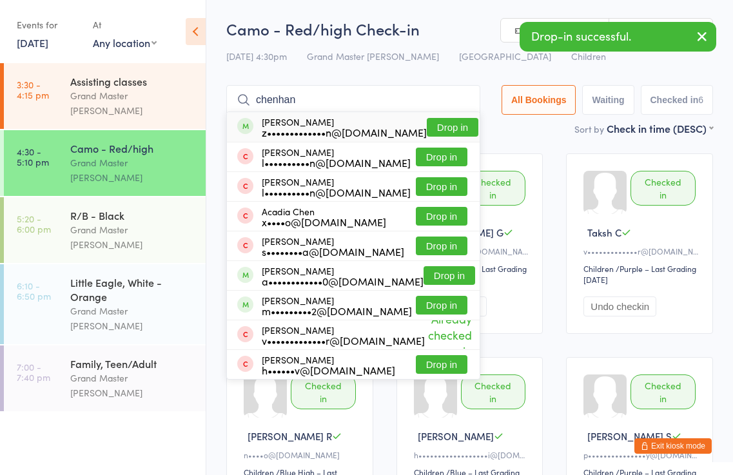
type input "chenhan"
click at [445, 124] on button "Drop in" at bounding box center [453, 127] width 52 height 19
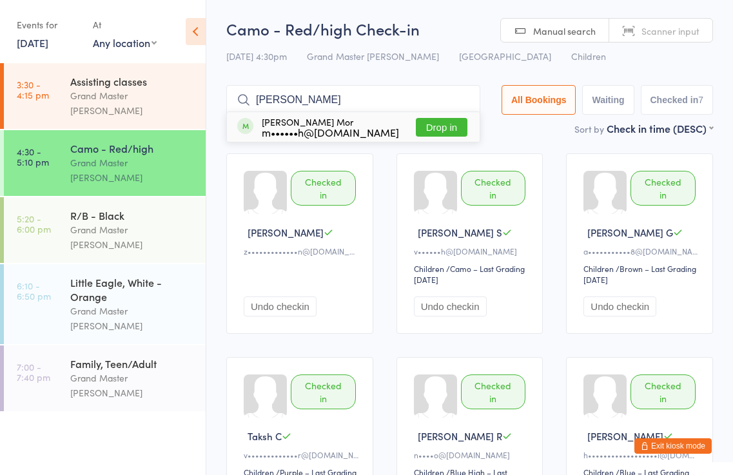
type input "hiten"
click at [449, 129] on button "Drop in" at bounding box center [442, 127] width 52 height 19
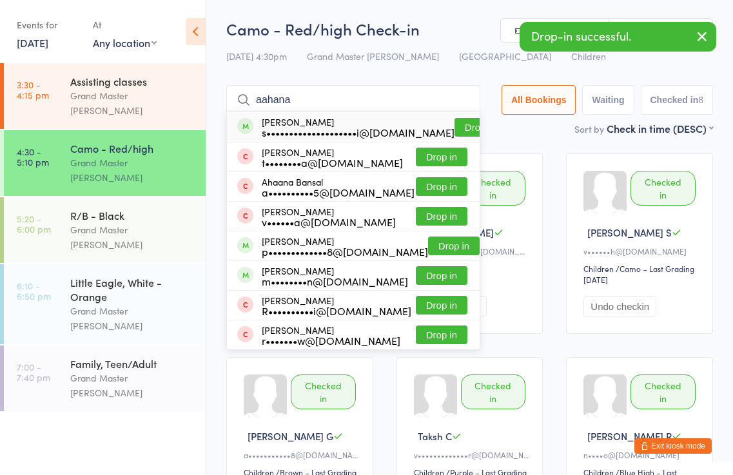
type input "aahana"
click at [454, 126] on button "Drop in" at bounding box center [480, 127] width 52 height 19
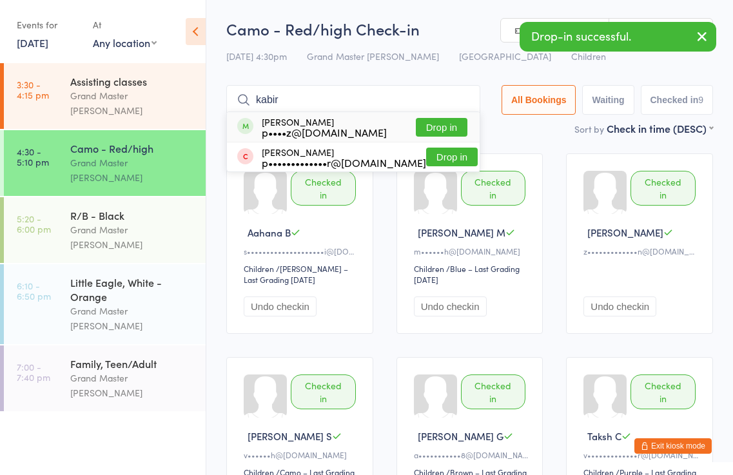
type input "kabir"
drag, startPoint x: 446, startPoint y: 130, endPoint x: 443, endPoint y: 115, distance: 14.5
click at [447, 128] on button "Drop in" at bounding box center [442, 127] width 52 height 19
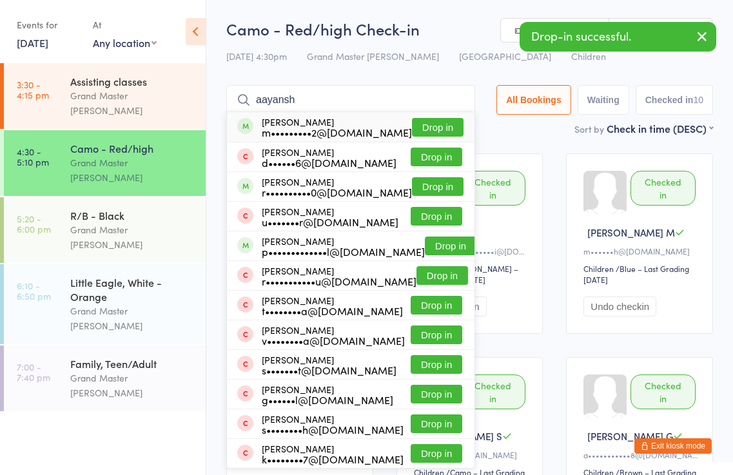
type input "aayansh"
click at [452, 124] on button "Drop in" at bounding box center [438, 127] width 52 height 19
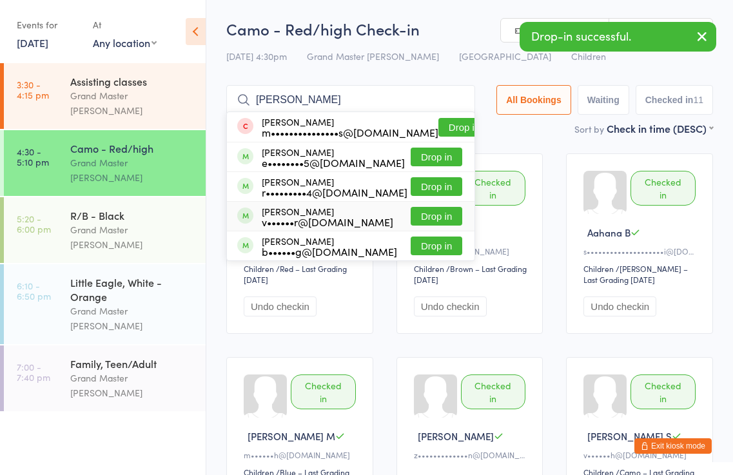
type input "benjamin"
click at [436, 215] on button "Drop in" at bounding box center [436, 216] width 52 height 19
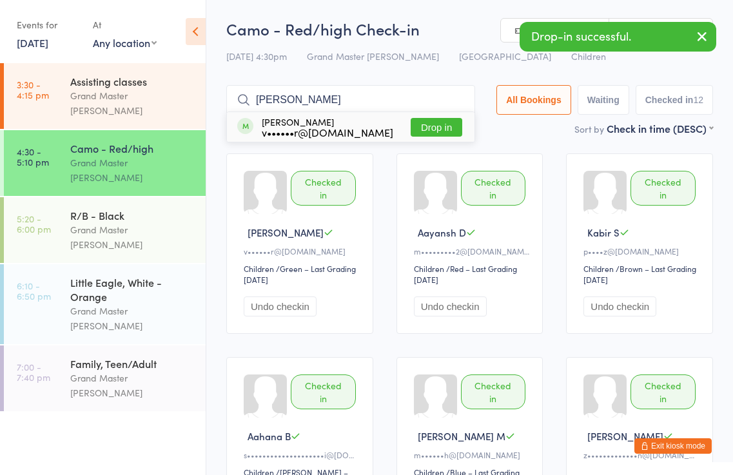
type input "lukas"
click at [439, 124] on button "Drop in" at bounding box center [436, 127] width 52 height 19
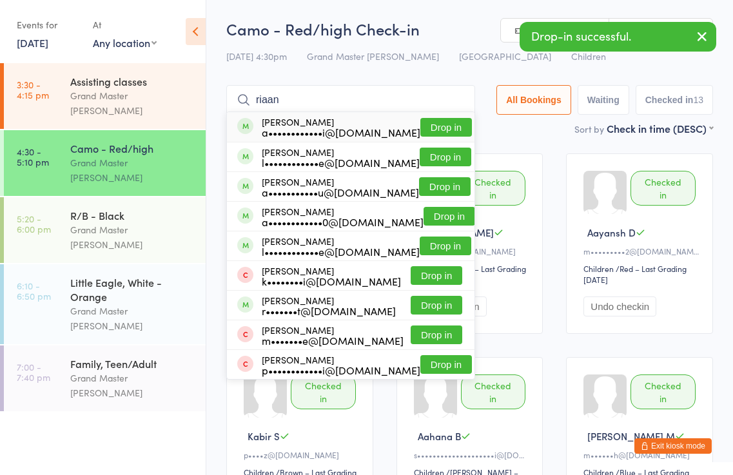
type input "riaan"
click at [447, 125] on button "Drop in" at bounding box center [446, 127] width 52 height 19
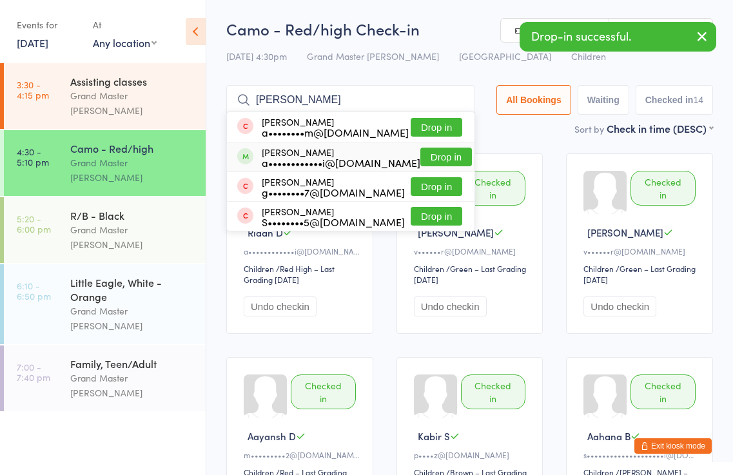
type input "akhil"
click at [438, 159] on button "Drop in" at bounding box center [446, 157] width 52 height 19
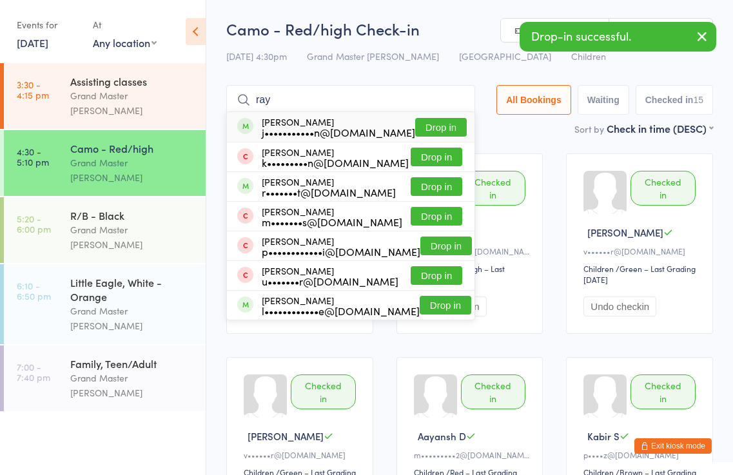
type input "ray"
click at [437, 126] on button "Drop in" at bounding box center [441, 127] width 52 height 19
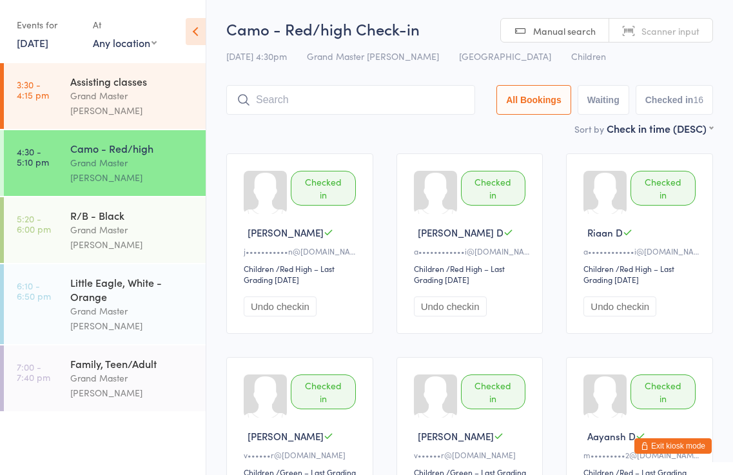
click at [673, 445] on button "Exit kiosk mode" at bounding box center [672, 445] width 77 height 15
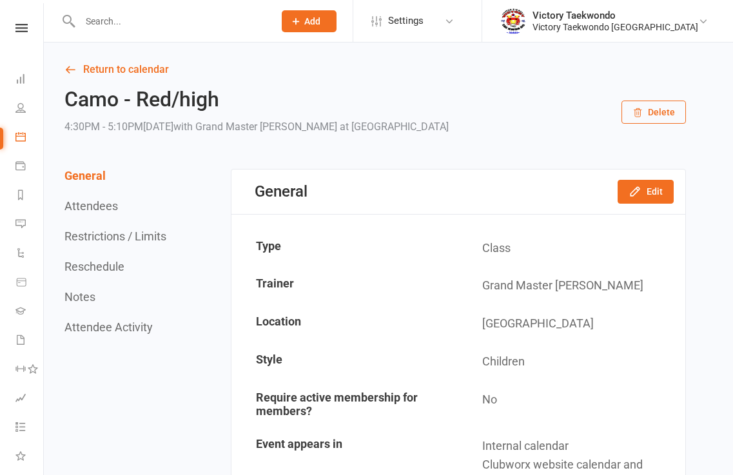
click at [153, 21] on input "text" at bounding box center [170, 21] width 189 height 18
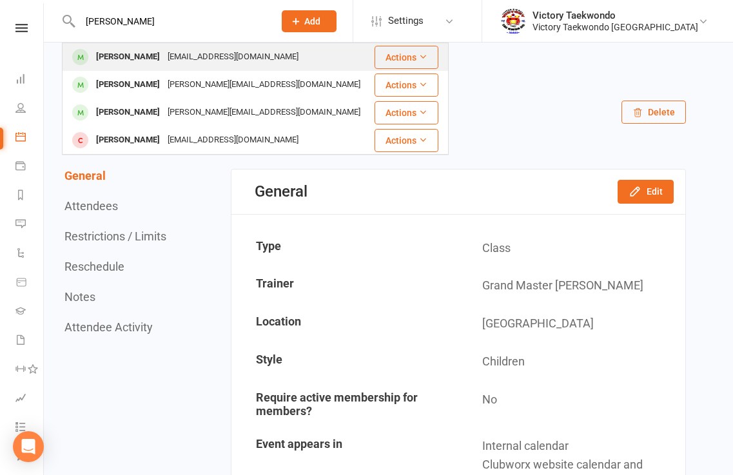
type input "joshini"
click at [157, 57] on div "Joshini Arunkumar" at bounding box center [128, 57] width 72 height 19
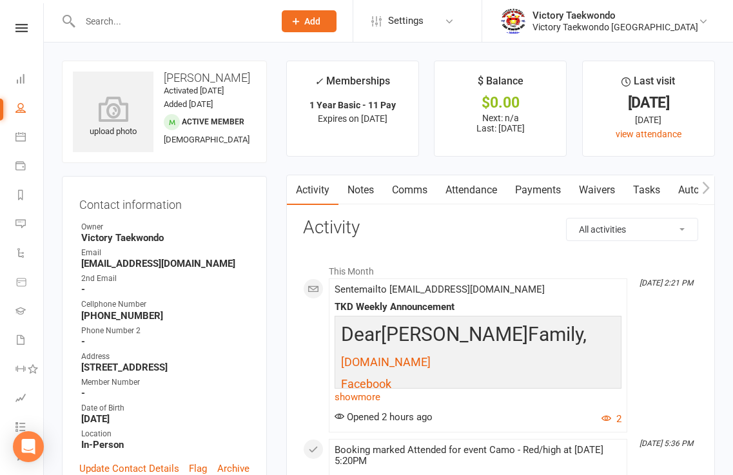
click at [124, 19] on input "text" at bounding box center [170, 21] width 189 height 18
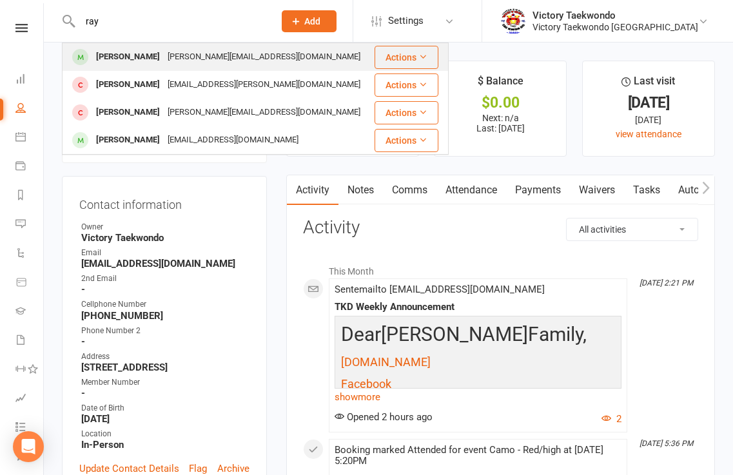
type input "ray"
click at [170, 57] on div "jane.liyajuan@gmail.com" at bounding box center [264, 57] width 200 height 19
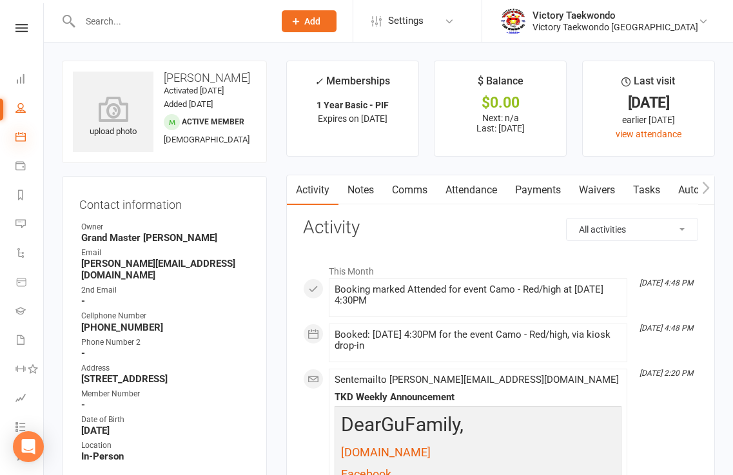
click at [20, 139] on icon at bounding box center [20, 136] width 10 height 10
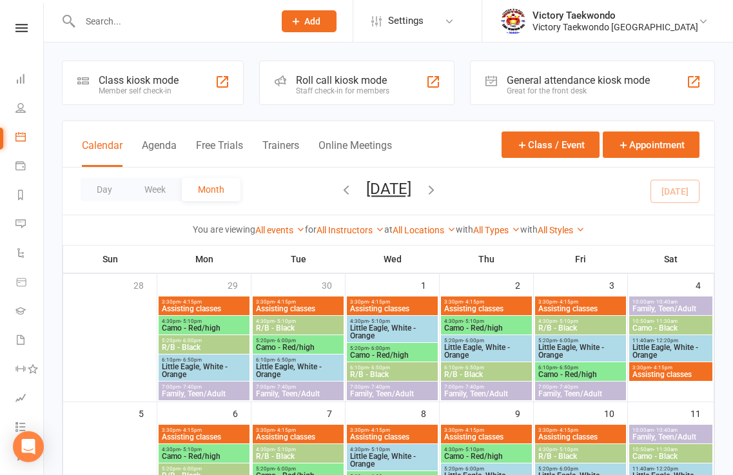
click at [193, 82] on div "Class kiosk mode Member self check-in" at bounding box center [153, 83] width 182 height 44
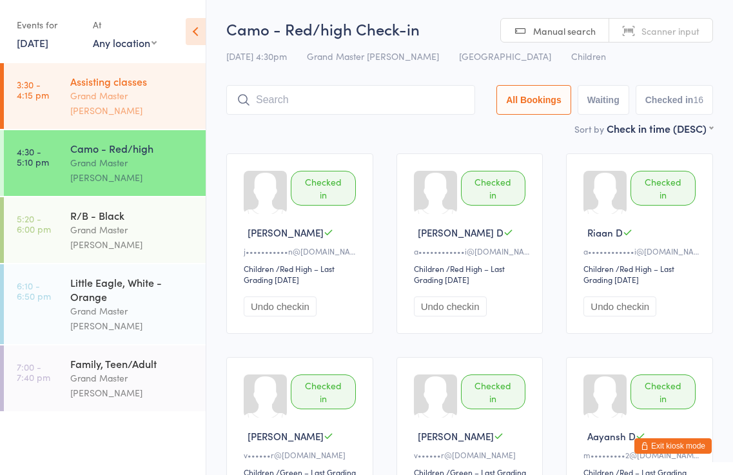
click at [149, 92] on div "Grand Master [PERSON_NAME]" at bounding box center [132, 103] width 124 height 30
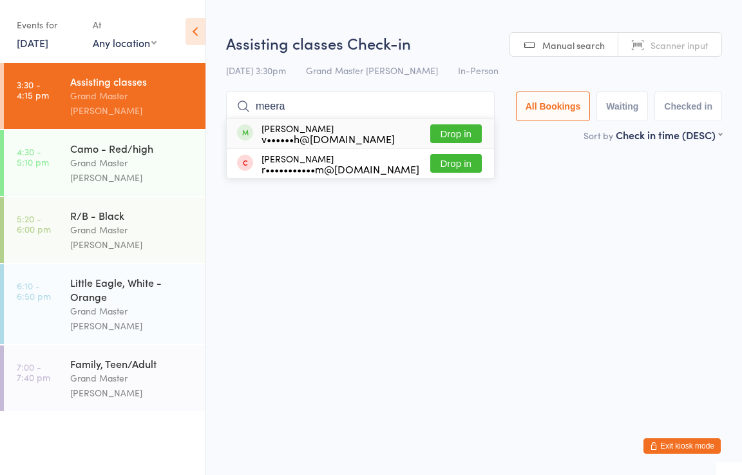
type input "meera"
click at [456, 131] on button "Drop in" at bounding box center [456, 133] width 52 height 19
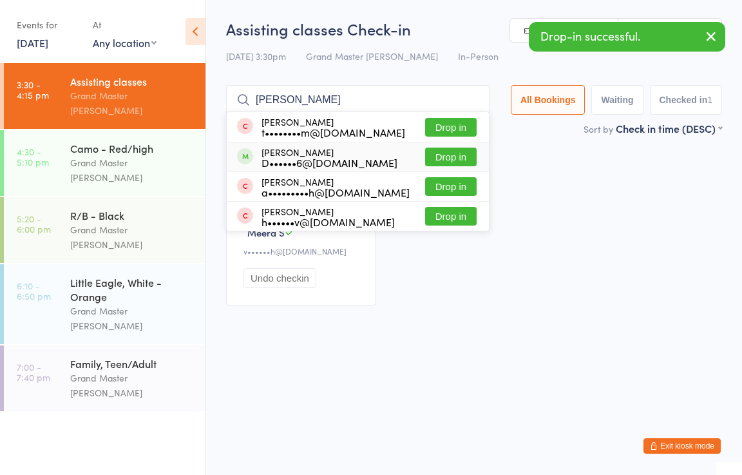
type input "emily"
click at [448, 159] on button "Drop in" at bounding box center [451, 157] width 52 height 19
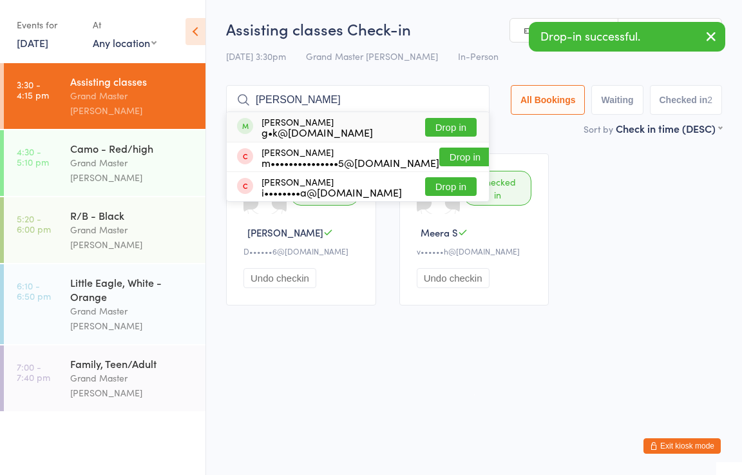
type input "maren"
click at [447, 129] on button "Drop in" at bounding box center [451, 127] width 52 height 19
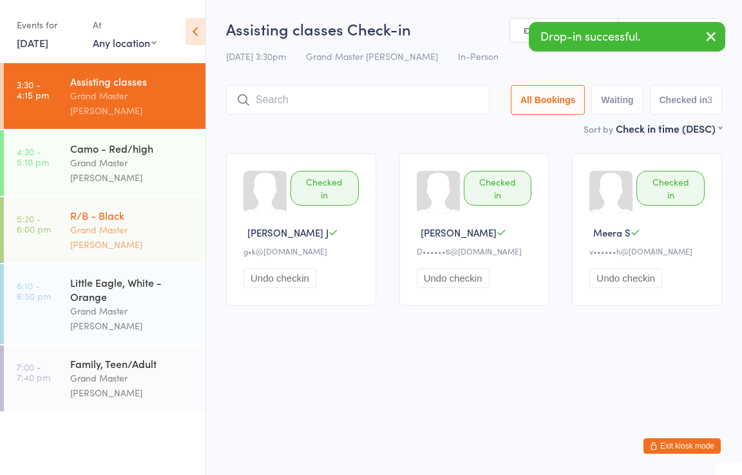
click at [113, 208] on div "R/B - Black" at bounding box center [132, 215] width 124 height 14
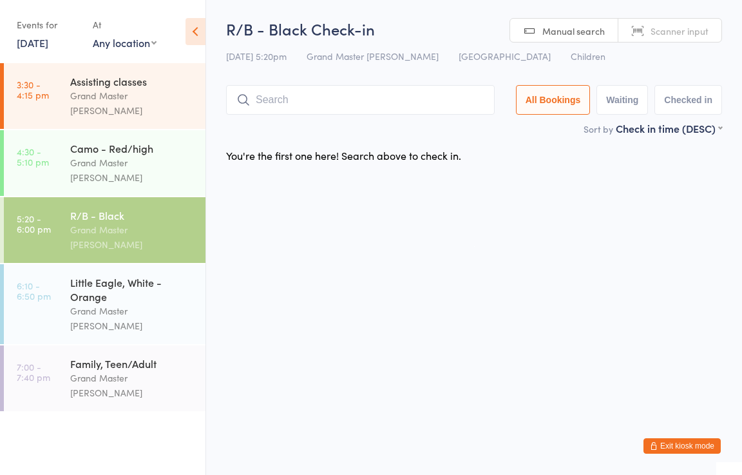
click at [682, 442] on button "Exit kiosk mode" at bounding box center [682, 445] width 77 height 15
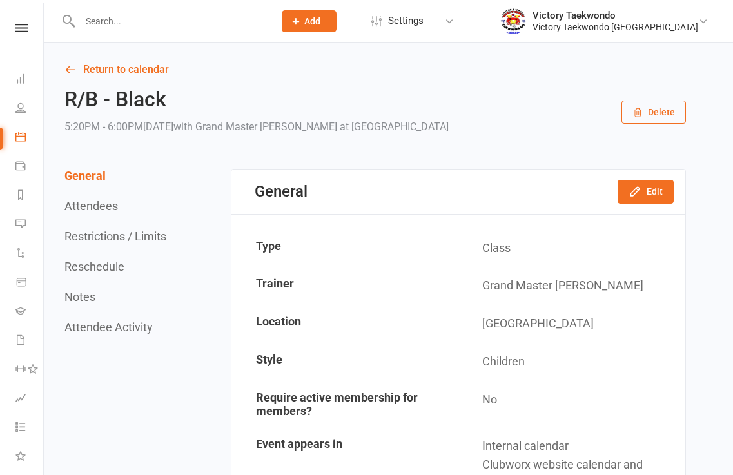
click at [108, 24] on input "text" at bounding box center [170, 21] width 189 height 18
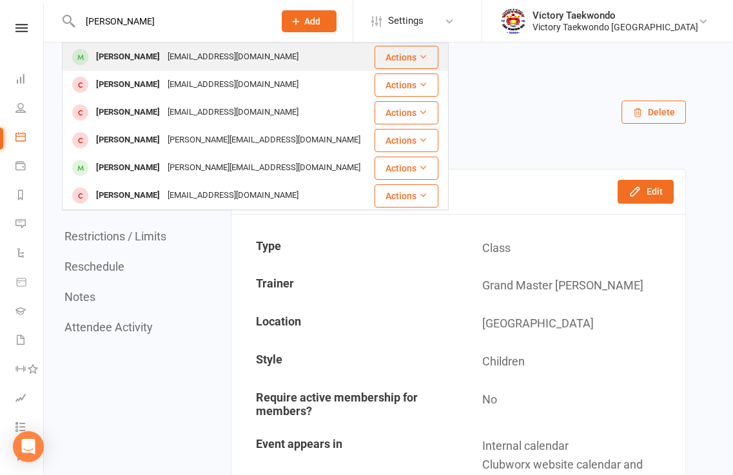
type input "[PERSON_NAME]"
click at [148, 55] on div "[PERSON_NAME]" at bounding box center [128, 57] width 72 height 19
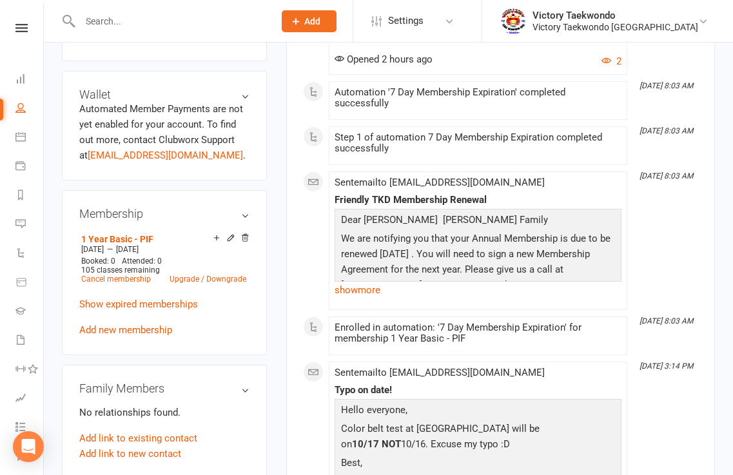
scroll to position [516, 0]
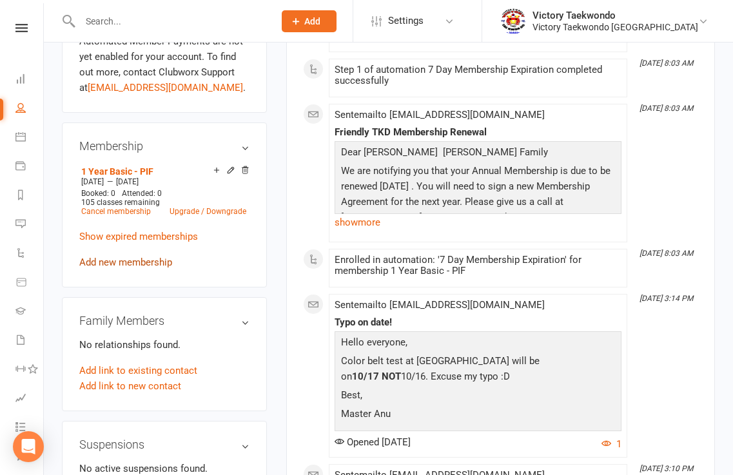
click at [127, 268] on link "Add new membership" at bounding box center [125, 262] width 93 height 12
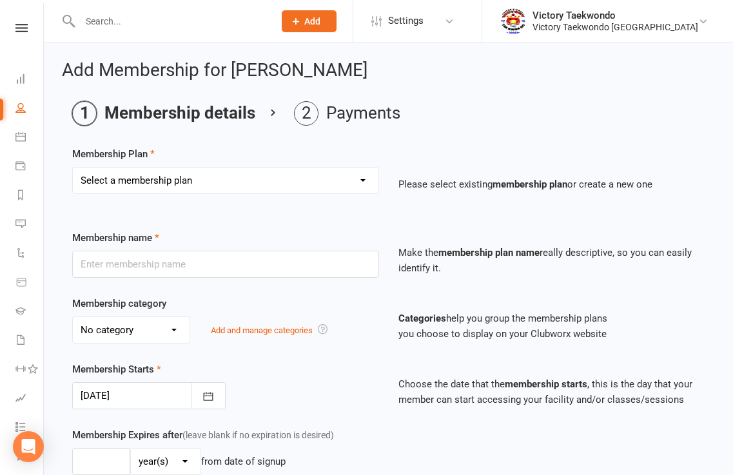
click at [364, 180] on select "Select a membership plan Create new Membership Plan 2 Week Trial Winter Special…" at bounding box center [225, 181] width 305 height 26
select select "3"
click at [73, 168] on select "Select a membership plan Create new Membership Plan 2 Week Trial Winter Special…" at bounding box center [225, 181] width 305 height 26
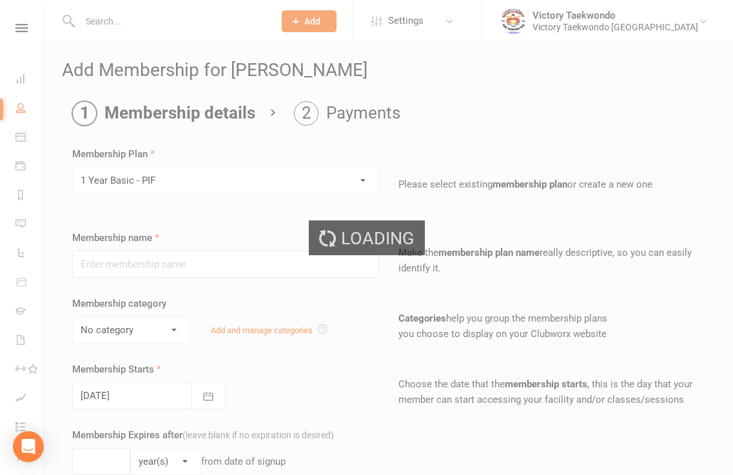
type input "1 Year Basic - PIF"
select select "1"
type input "1"
type input "105"
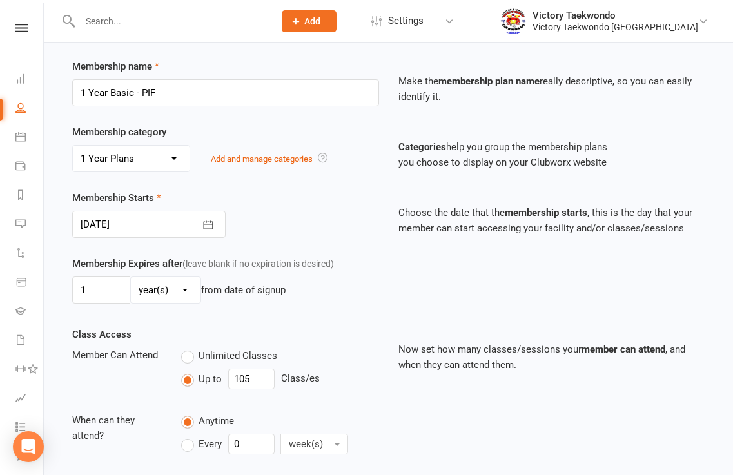
scroll to position [193, 0]
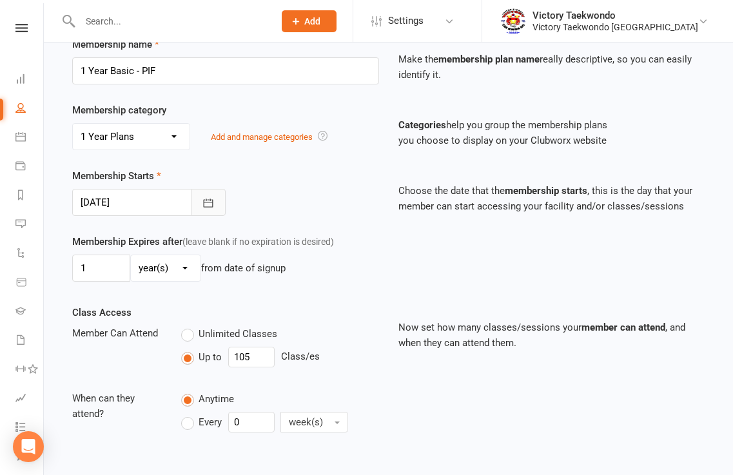
click at [207, 206] on icon "button" at bounding box center [208, 203] width 13 height 13
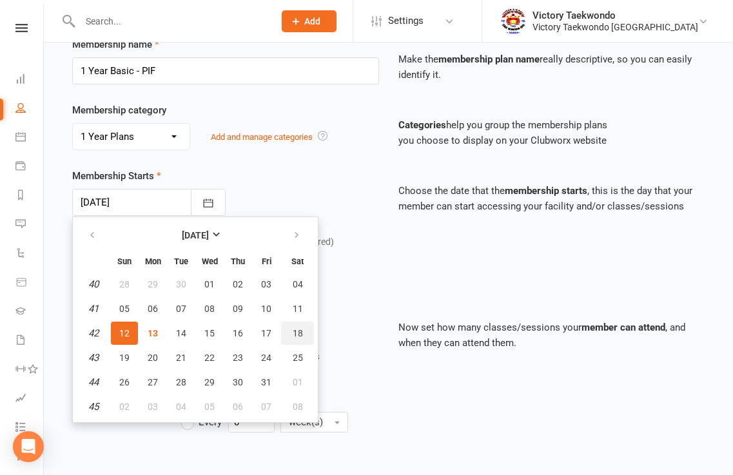
click at [294, 332] on span "18" at bounding box center [298, 333] width 10 height 10
type input "[DATE]"
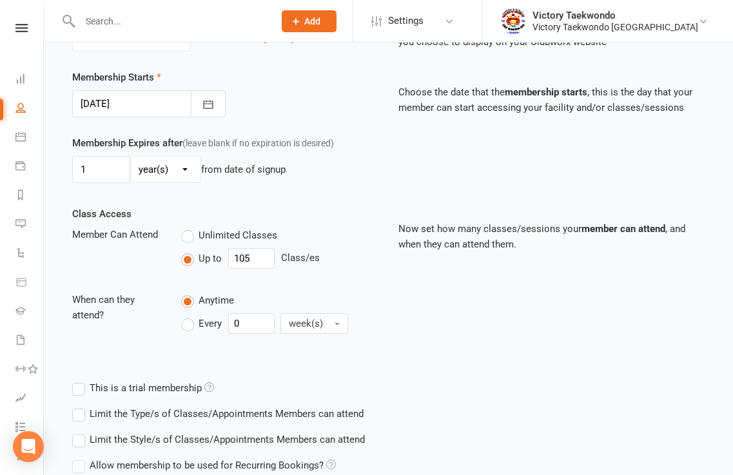
scroll to position [405, 0]
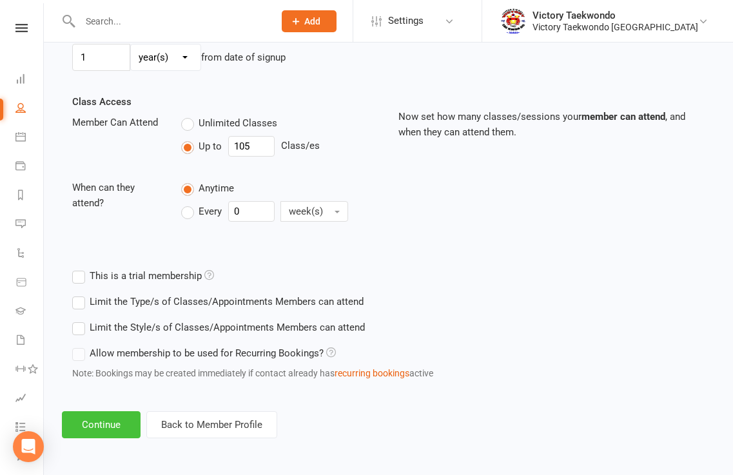
click at [130, 425] on button "Continue" at bounding box center [101, 424] width 79 height 27
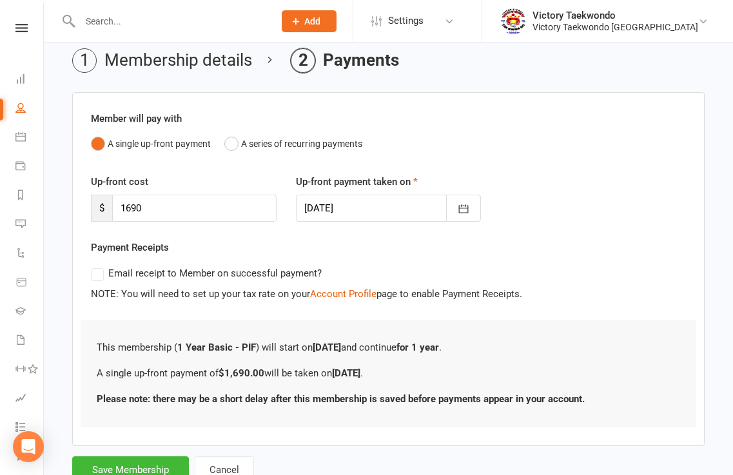
scroll to position [101, 0]
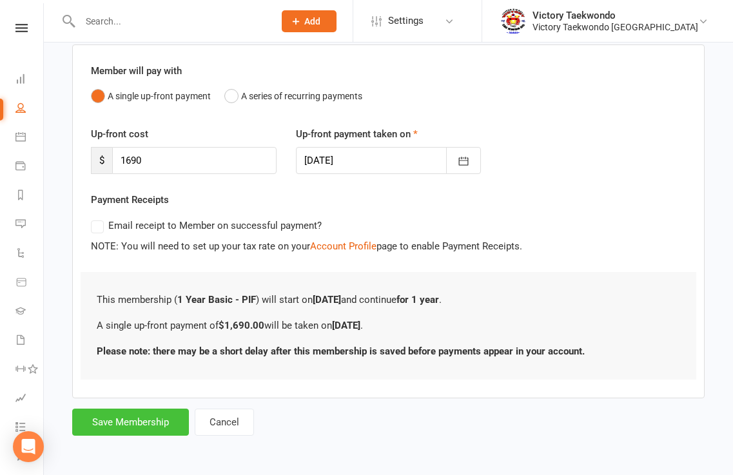
click at [163, 425] on button "Save Membership" at bounding box center [130, 422] width 117 height 27
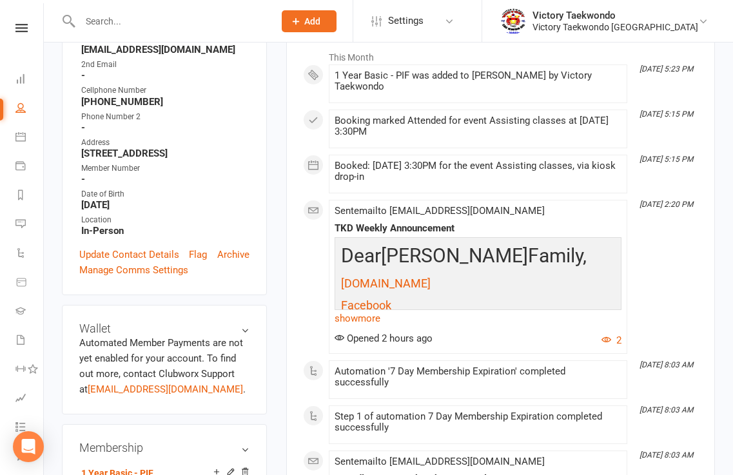
scroll to position [129, 0]
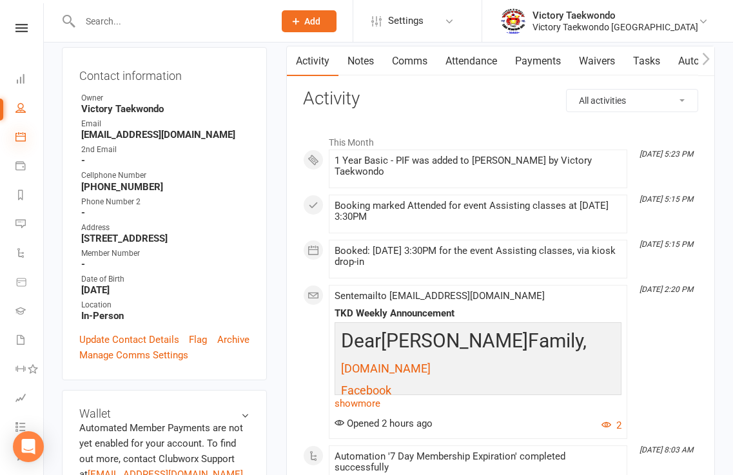
click at [20, 141] on icon at bounding box center [20, 136] width 10 height 10
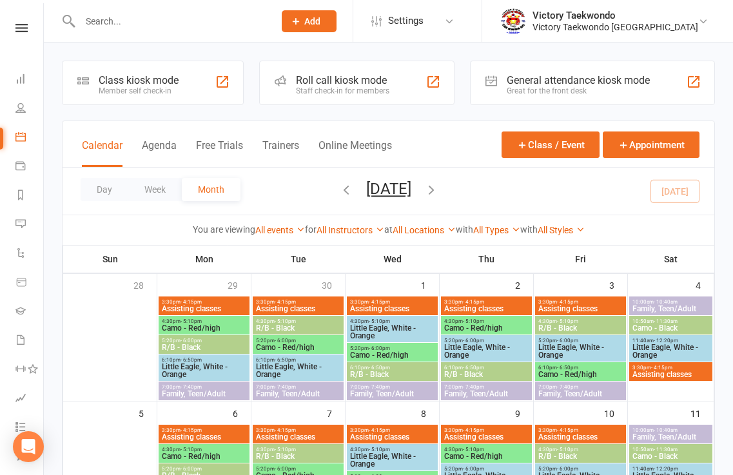
click at [207, 84] on div "Class kiosk mode Member self check-in" at bounding box center [153, 83] width 182 height 44
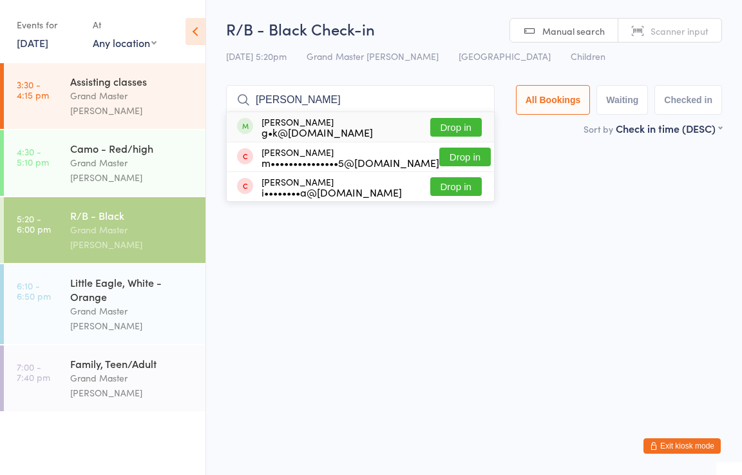
type input "[PERSON_NAME]"
click at [472, 120] on button "Drop in" at bounding box center [456, 127] width 52 height 19
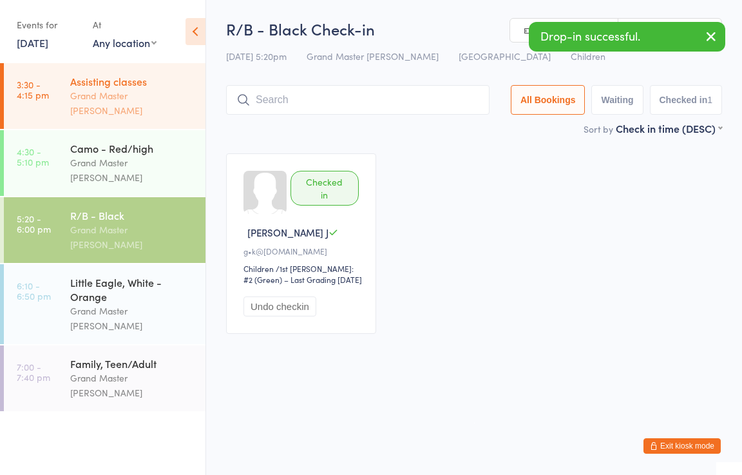
click at [92, 84] on div "Assisting classes" at bounding box center [132, 81] width 124 height 14
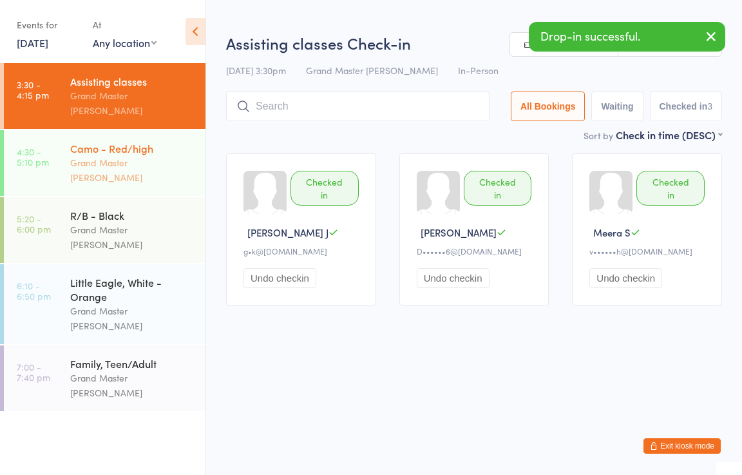
click at [108, 141] on div "Camo - Red/high" at bounding box center [132, 148] width 124 height 14
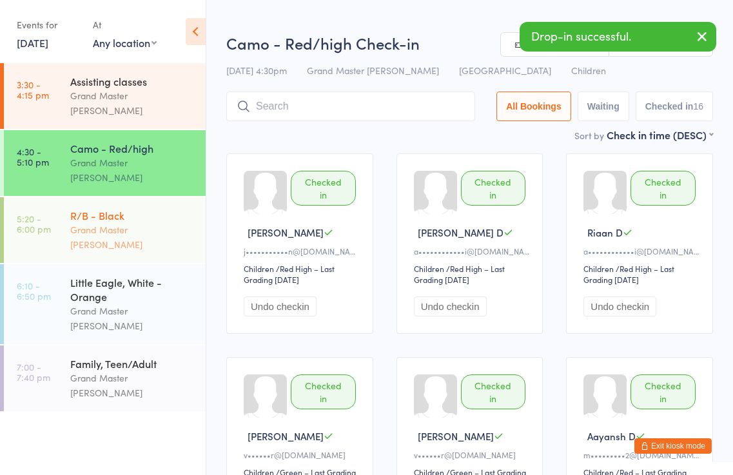
click at [135, 222] on div "Grand Master [PERSON_NAME]" at bounding box center [132, 237] width 124 height 30
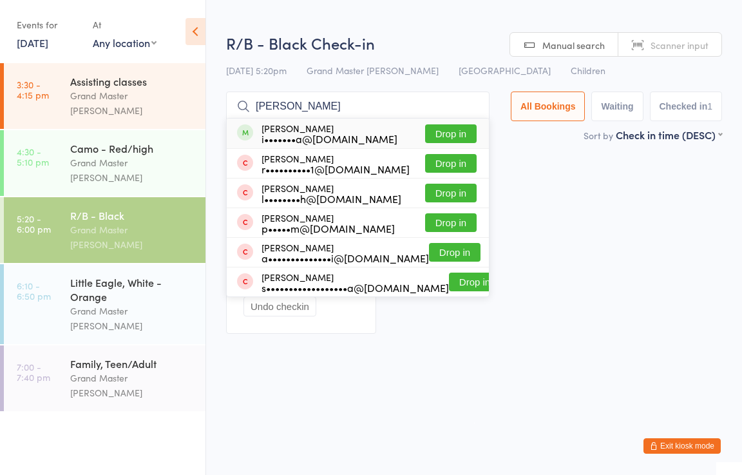
type input "[PERSON_NAME]"
click at [434, 128] on button "Drop in" at bounding box center [451, 133] width 52 height 19
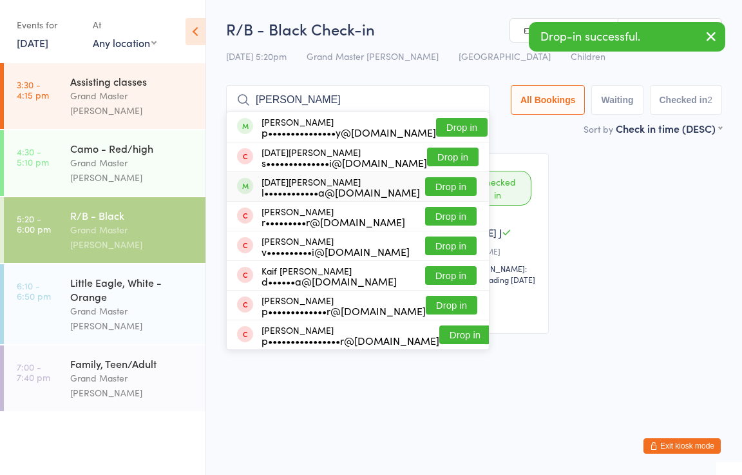
type input "[PERSON_NAME]"
click at [448, 188] on button "Drop in" at bounding box center [451, 186] width 52 height 19
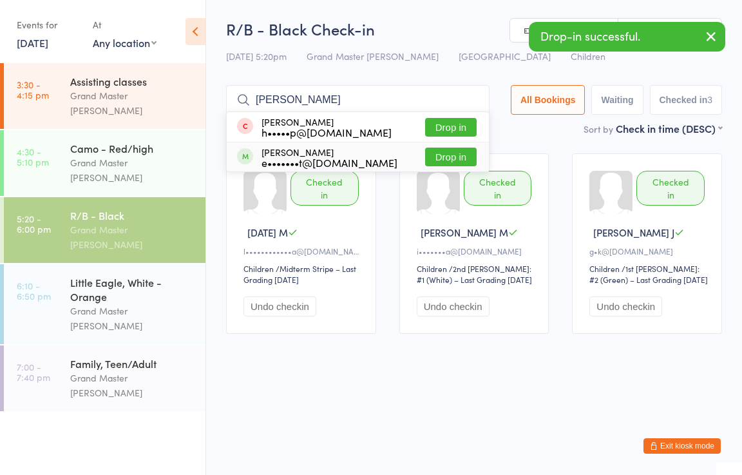
type input "[PERSON_NAME]"
click at [445, 158] on button "Drop in" at bounding box center [451, 157] width 52 height 19
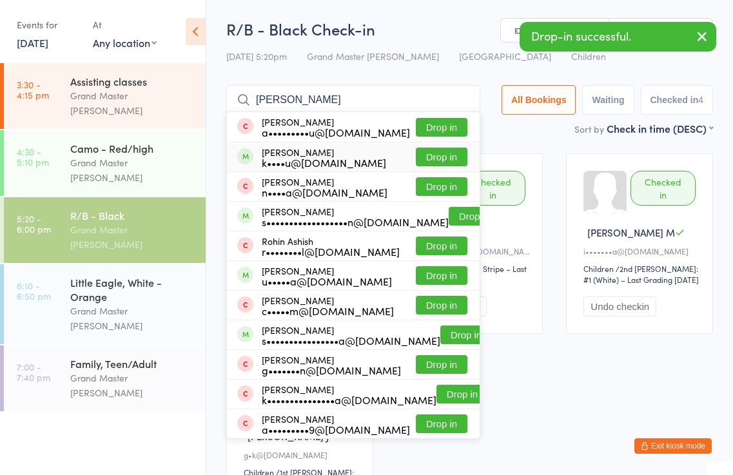
type input "[PERSON_NAME]"
click at [441, 155] on button "Drop in" at bounding box center [442, 157] width 52 height 19
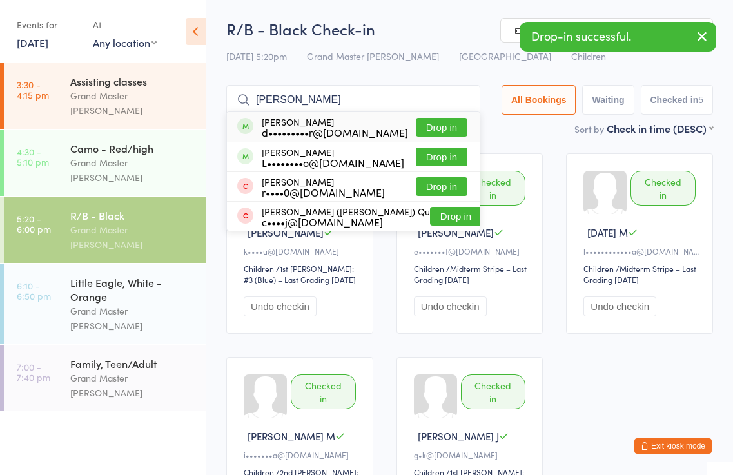
type input "[PERSON_NAME]"
click at [448, 128] on button "Drop in" at bounding box center [442, 127] width 52 height 19
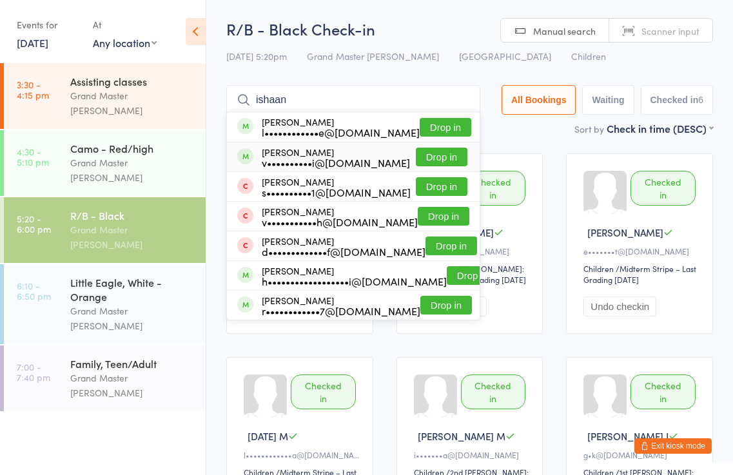
type input "ishaan"
click at [439, 154] on button "Drop in" at bounding box center [442, 157] width 52 height 19
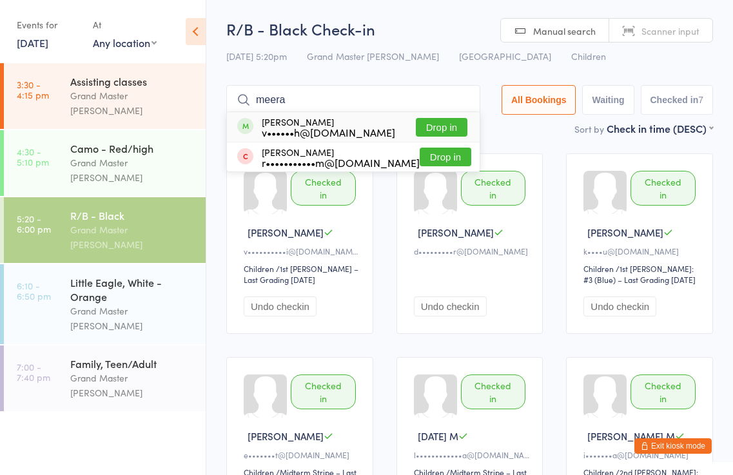
type input "meera"
click at [440, 128] on button "Drop in" at bounding box center [442, 127] width 52 height 19
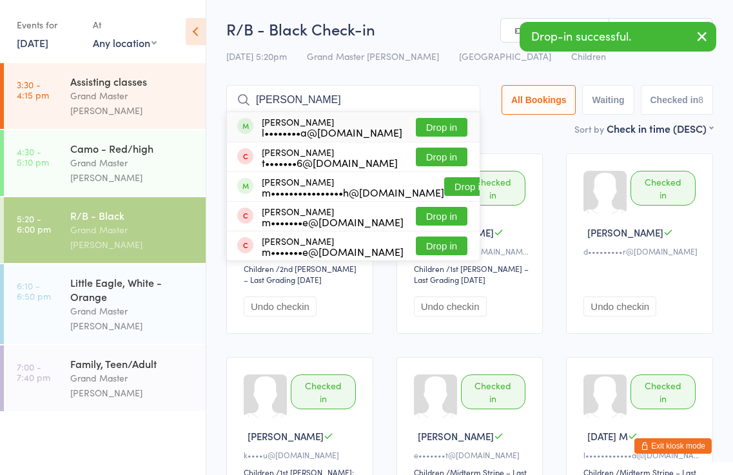
type input "[PERSON_NAME]"
click at [444, 122] on button "Drop in" at bounding box center [442, 127] width 52 height 19
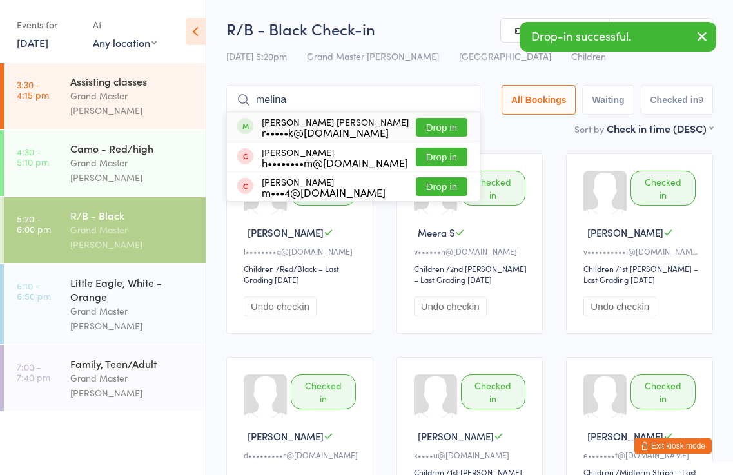
type input "melina"
click at [451, 124] on button "Drop in" at bounding box center [442, 127] width 52 height 19
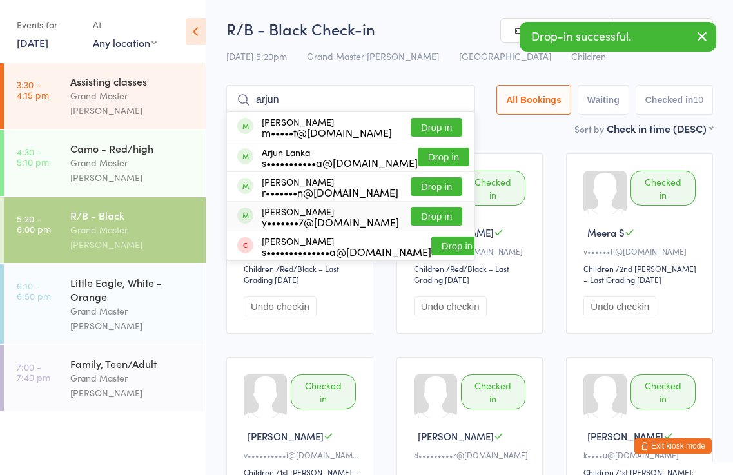
type input "arjun"
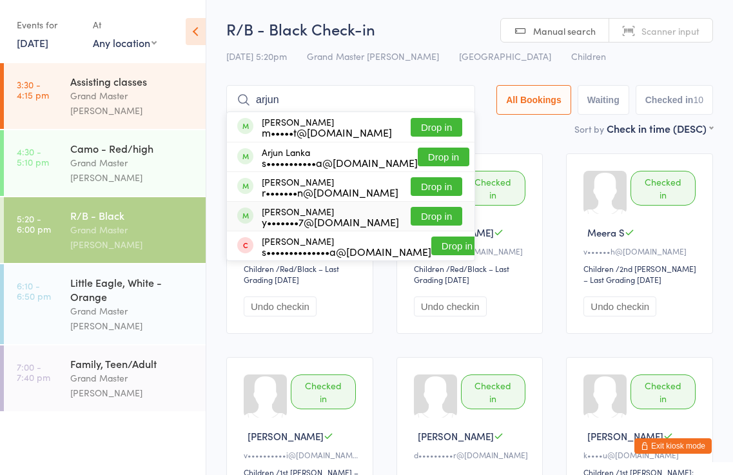
click at [449, 217] on button "Drop in" at bounding box center [436, 216] width 52 height 19
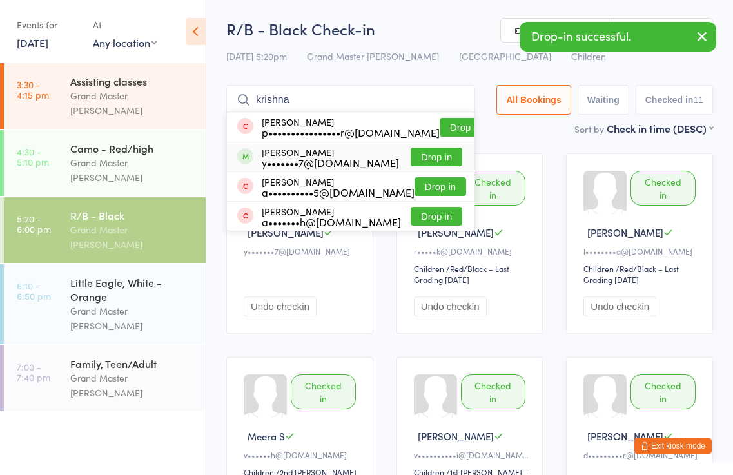
type input "krishna"
click at [432, 153] on button "Drop in" at bounding box center [436, 157] width 52 height 19
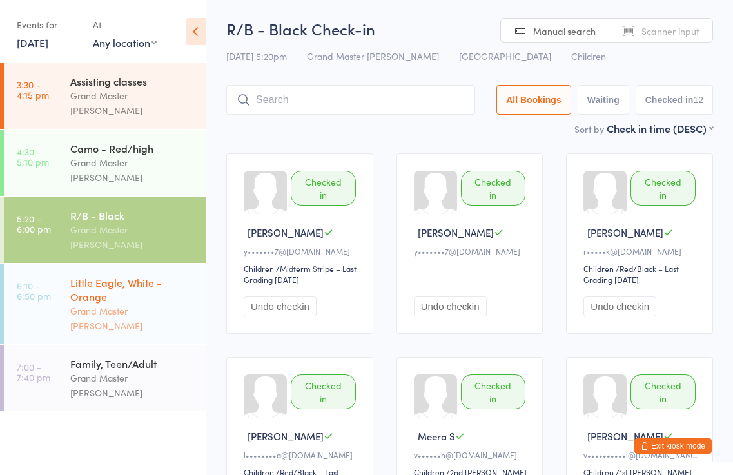
click at [149, 275] on div "Little Eagle, White - Orange" at bounding box center [132, 289] width 124 height 28
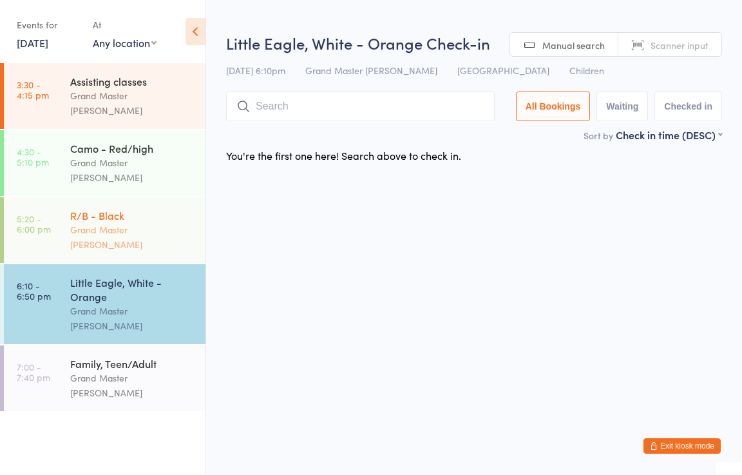
click at [125, 222] on div "Grand Master [PERSON_NAME]" at bounding box center [132, 237] width 124 height 30
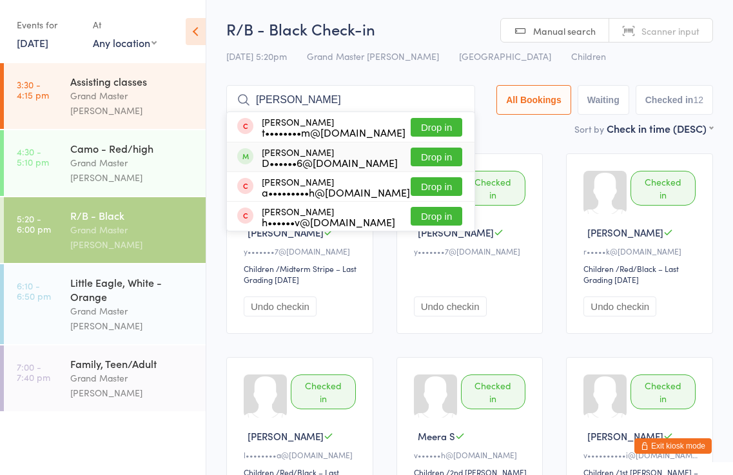
type input "[PERSON_NAME]"
click at [429, 148] on button "Drop in" at bounding box center [436, 157] width 52 height 19
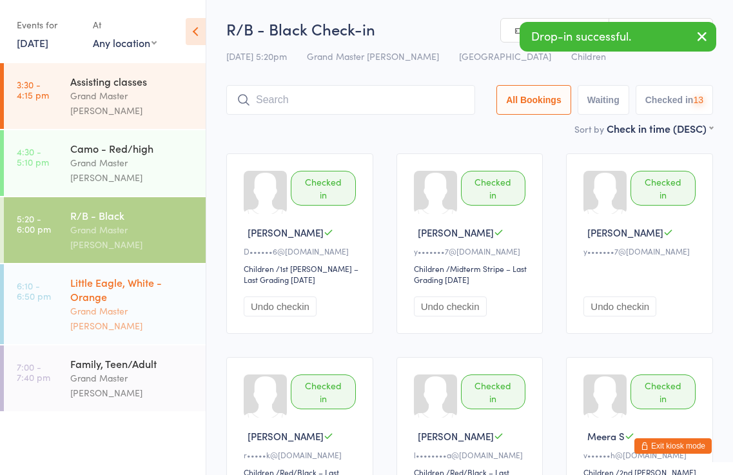
click at [135, 275] on div "Little Eagle, White - Orange" at bounding box center [132, 289] width 124 height 28
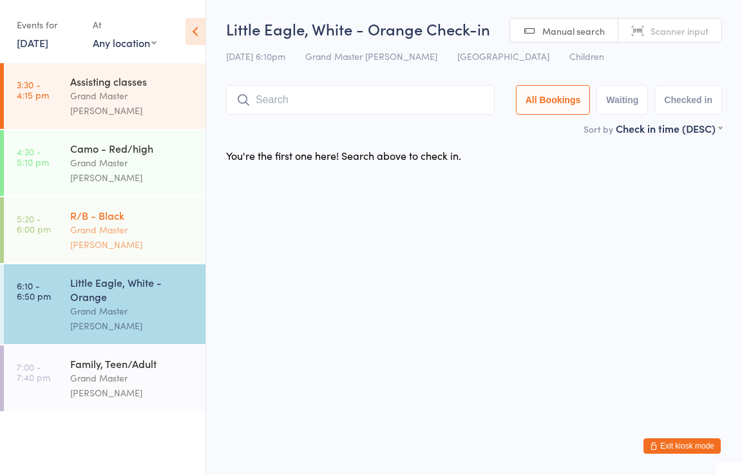
click at [141, 222] on div "Grand Master [PERSON_NAME]" at bounding box center [132, 237] width 124 height 30
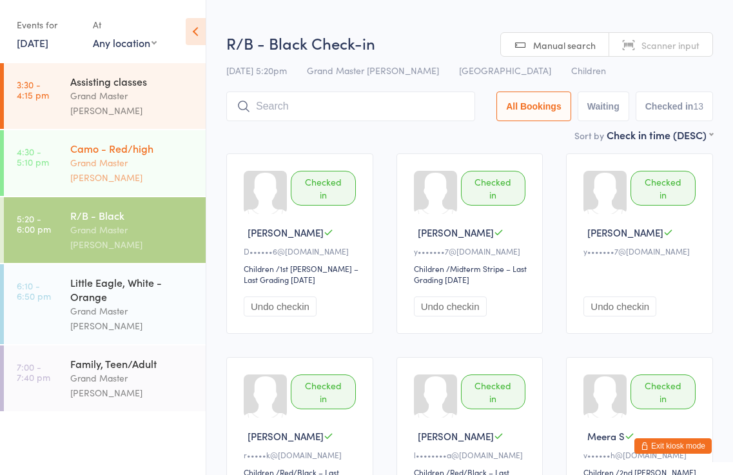
click at [159, 155] on div "Grand Master [PERSON_NAME]" at bounding box center [132, 170] width 124 height 30
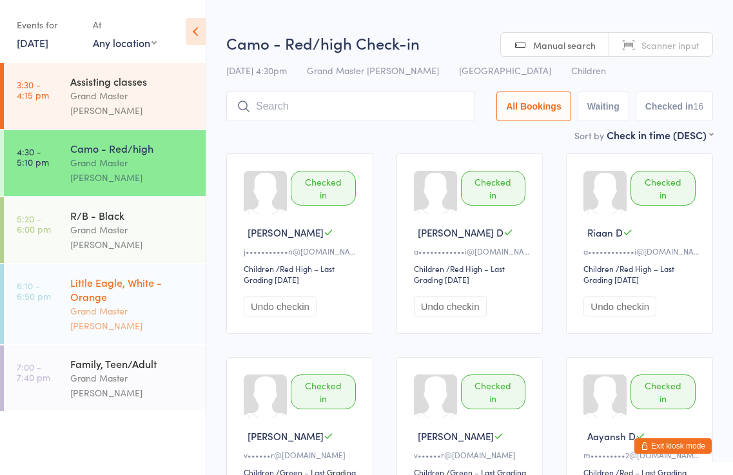
click at [182, 282] on div "Little Eagle, White - Orange Grand Master [PERSON_NAME]" at bounding box center [137, 304] width 135 height 80
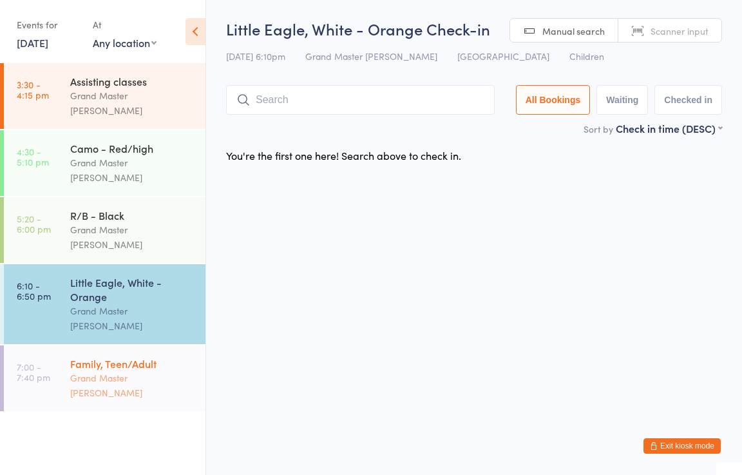
click at [155, 371] on div "Grand Master [PERSON_NAME]" at bounding box center [132, 386] width 124 height 30
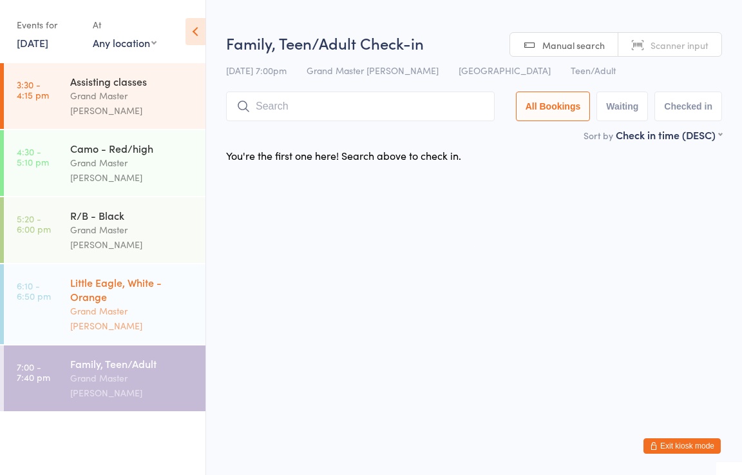
click at [144, 275] on div "Little Eagle, White - Orange" at bounding box center [132, 289] width 124 height 28
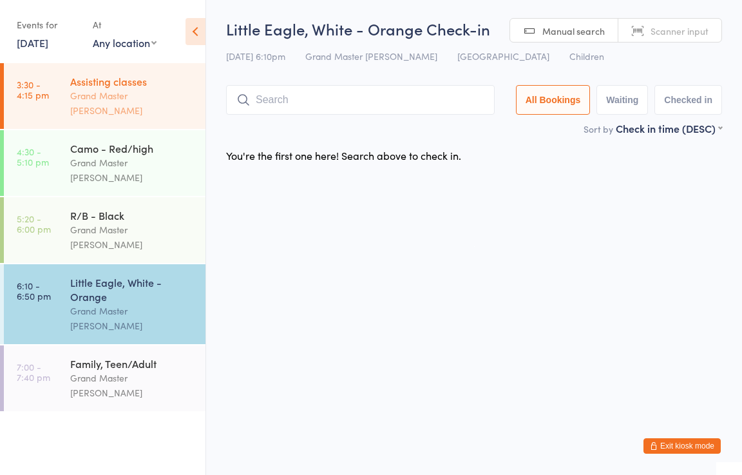
click at [129, 94] on div "Grand Master [PERSON_NAME]" at bounding box center [132, 103] width 124 height 30
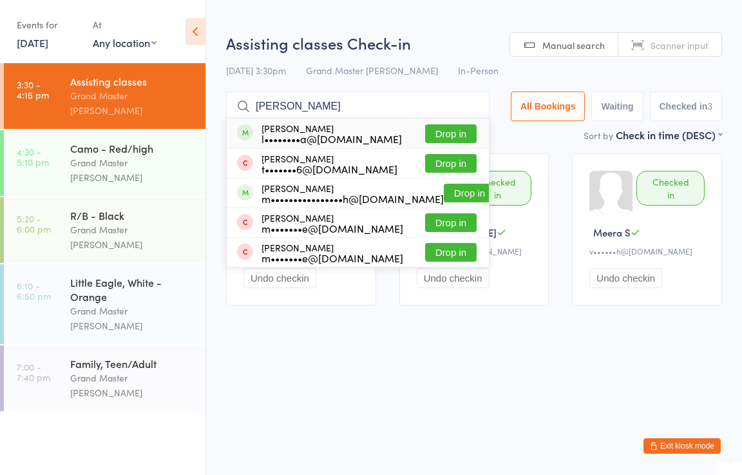
type input "[PERSON_NAME]"
click at [447, 139] on button "Drop in" at bounding box center [451, 133] width 52 height 19
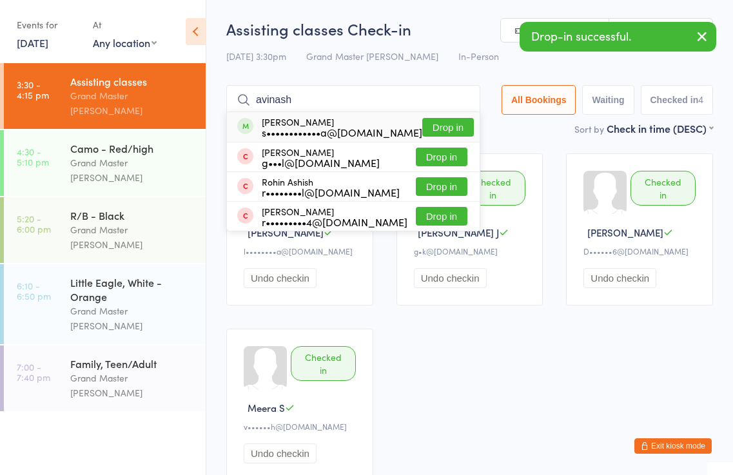
type input "avinash"
click at [457, 128] on button "Drop in" at bounding box center [448, 127] width 52 height 19
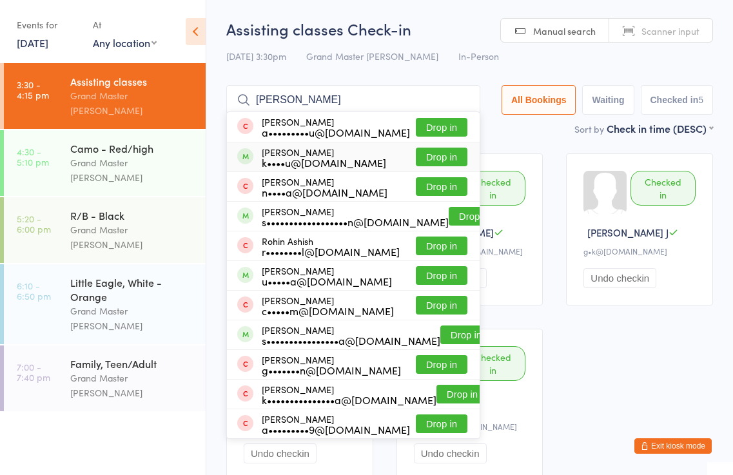
type input "[PERSON_NAME]"
click at [446, 154] on button "Drop in" at bounding box center [442, 157] width 52 height 19
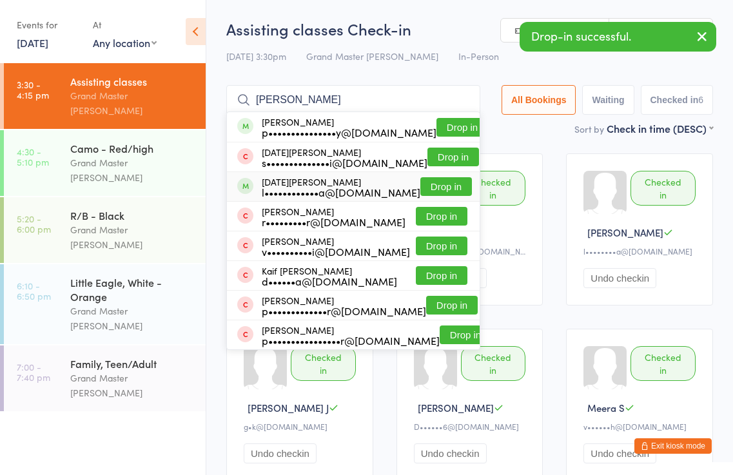
type input "[PERSON_NAME]"
click at [439, 184] on button "Drop in" at bounding box center [446, 186] width 52 height 19
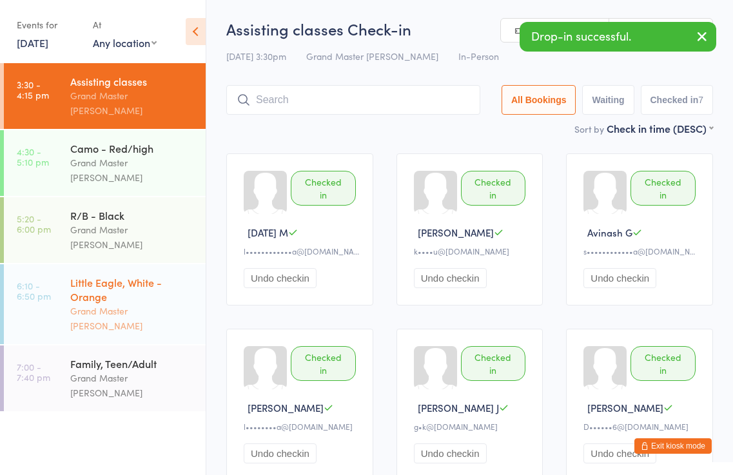
click at [160, 275] on div "Little Eagle, White - Orange" at bounding box center [132, 289] width 124 height 28
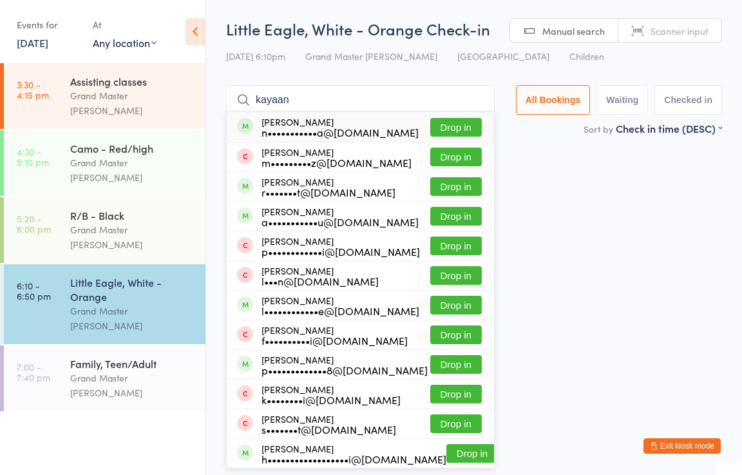
type input "kayaan"
click at [466, 120] on button "Drop in" at bounding box center [456, 127] width 52 height 19
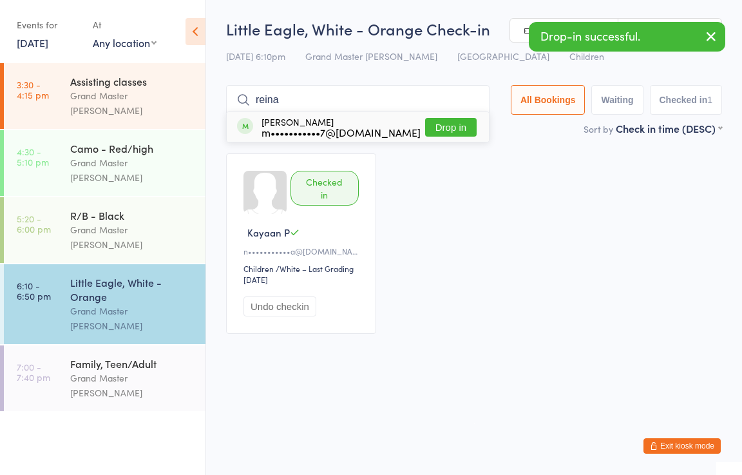
type input "reina"
click at [458, 128] on button "Drop in" at bounding box center [451, 127] width 52 height 19
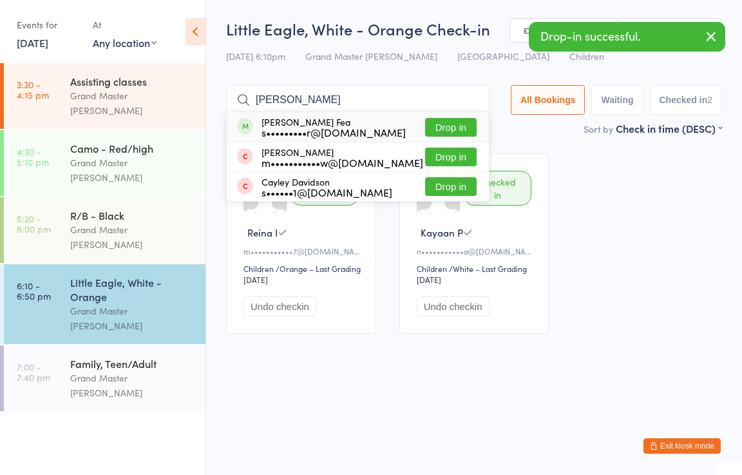
type input "[PERSON_NAME]"
click at [451, 121] on button "Drop in" at bounding box center [451, 127] width 52 height 19
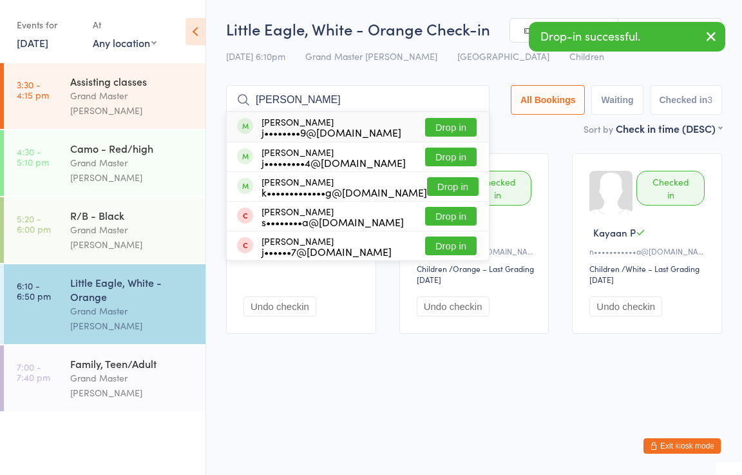
type input "[PERSON_NAME]"
click at [451, 121] on button "Drop in" at bounding box center [451, 127] width 52 height 19
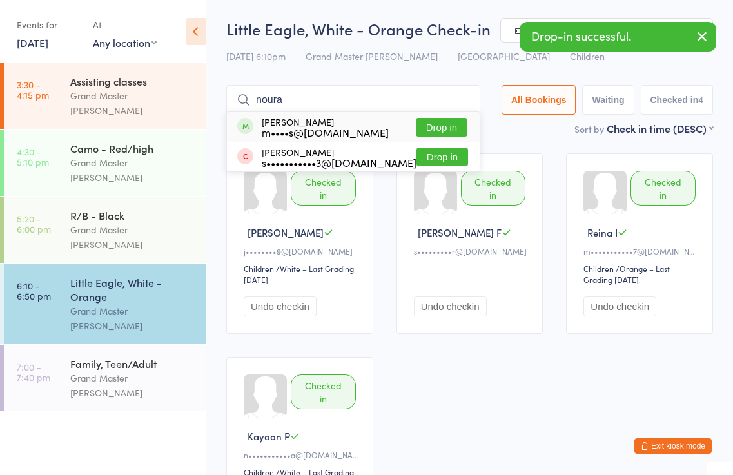
type input "noura"
click at [450, 125] on button "Drop in" at bounding box center [442, 127] width 52 height 19
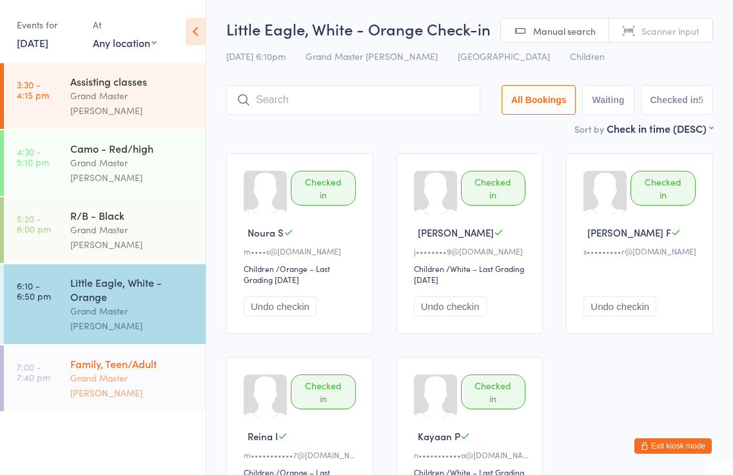
click at [147, 371] on div "Grand Master [PERSON_NAME]" at bounding box center [132, 386] width 124 height 30
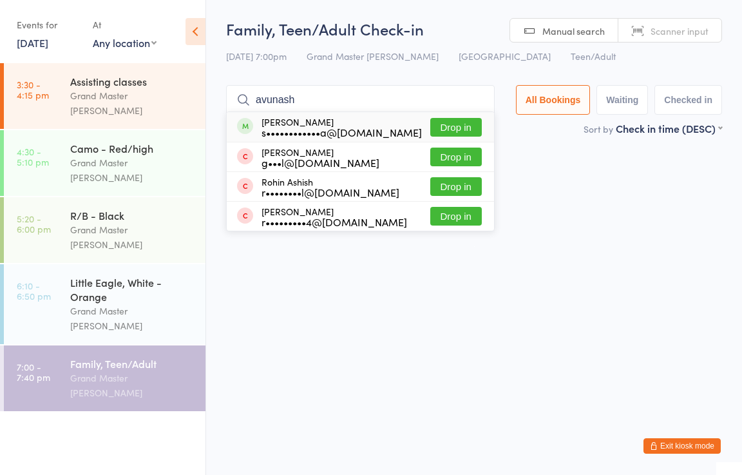
type input "avunash"
click at [470, 125] on button "Drop in" at bounding box center [456, 127] width 52 height 19
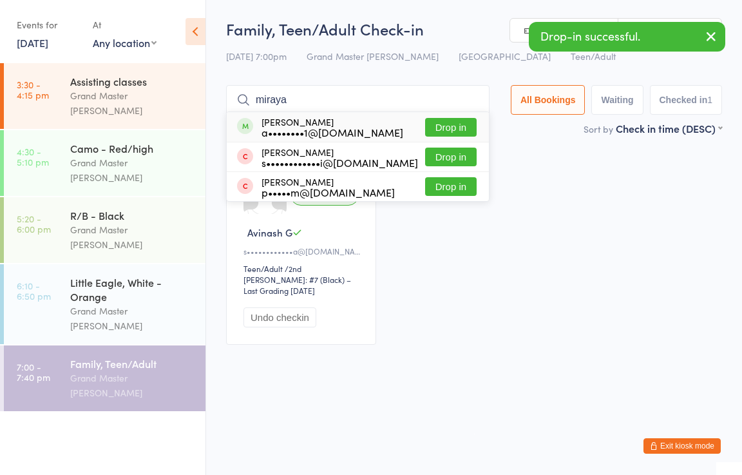
type input "miraya"
click at [465, 126] on button "Drop in" at bounding box center [451, 127] width 52 height 19
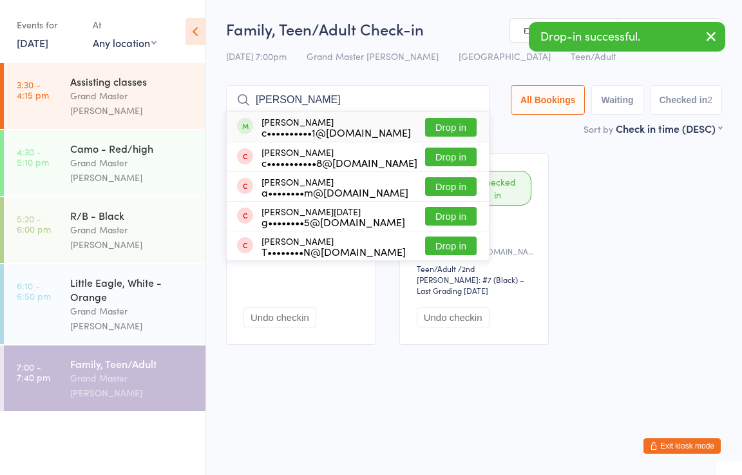
type input "[PERSON_NAME]"
click at [466, 122] on button "Drop in" at bounding box center [451, 127] width 52 height 19
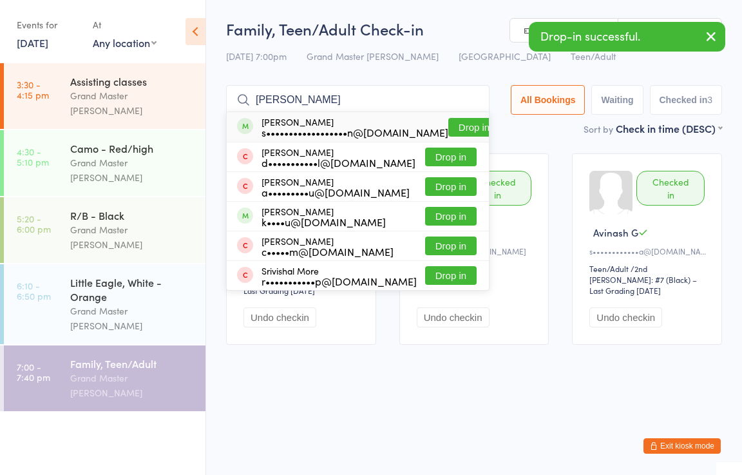
type input "[PERSON_NAME]"
click at [460, 122] on button "Drop in" at bounding box center [474, 127] width 52 height 19
